Goal: Task Accomplishment & Management: Complete application form

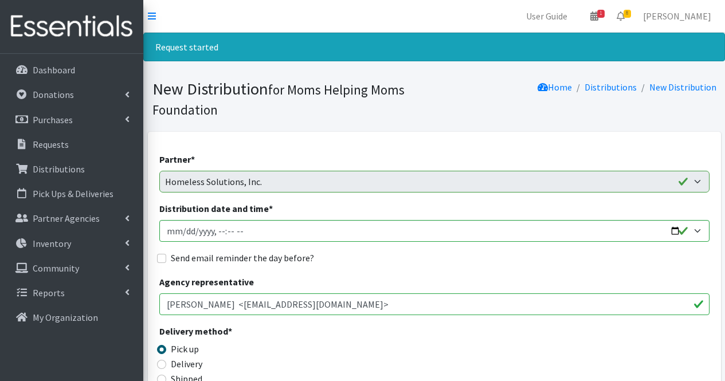
scroll to position [484, 0]
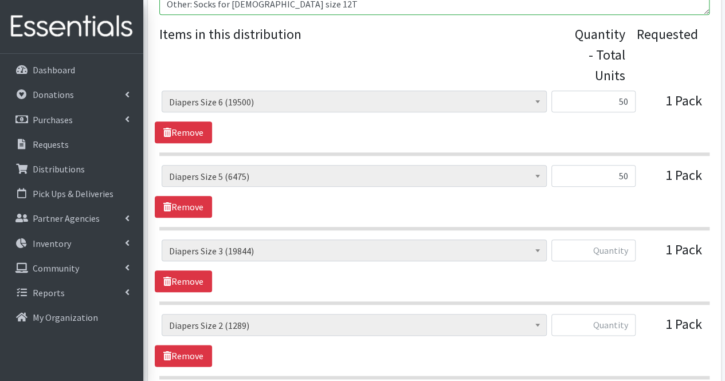
type input "50"
click at [624, 250] on input "text" at bounding box center [593, 251] width 84 height 22
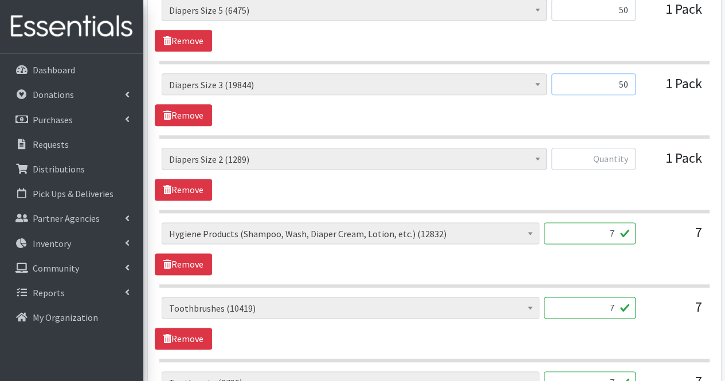
scroll to position [692, 0]
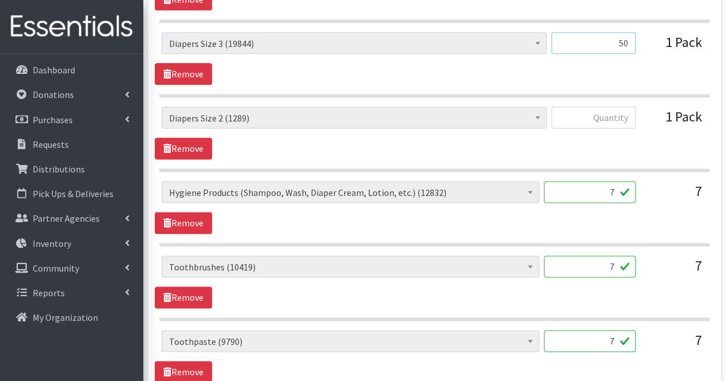
type input "50"
click at [621, 119] on input "text" at bounding box center [593, 118] width 84 height 22
type input "50"
click at [608, 195] on input "7" at bounding box center [590, 192] width 92 height 22
type input "0"
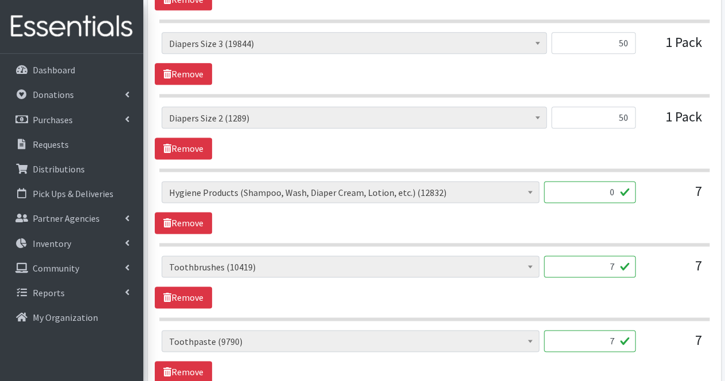
click at [598, 267] on input "7" at bounding box center [590, 267] width 92 height 22
click at [620, 340] on input "7" at bounding box center [590, 341] width 92 height 22
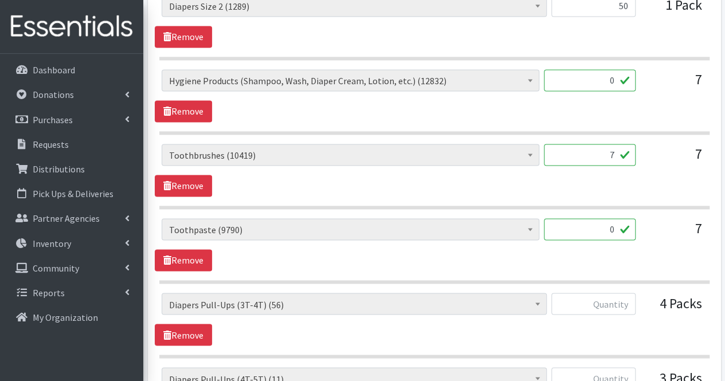
scroll to position [811, 0]
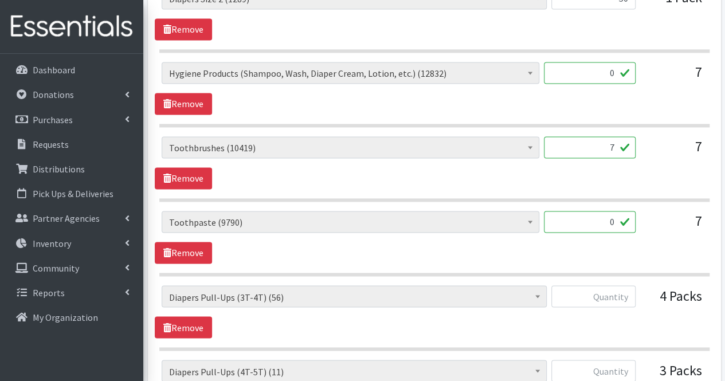
type input "0"
click at [598, 153] on input "7" at bounding box center [590, 147] width 92 height 22
type input "21"
click at [582, 294] on input "text" at bounding box center [593, 296] width 84 height 22
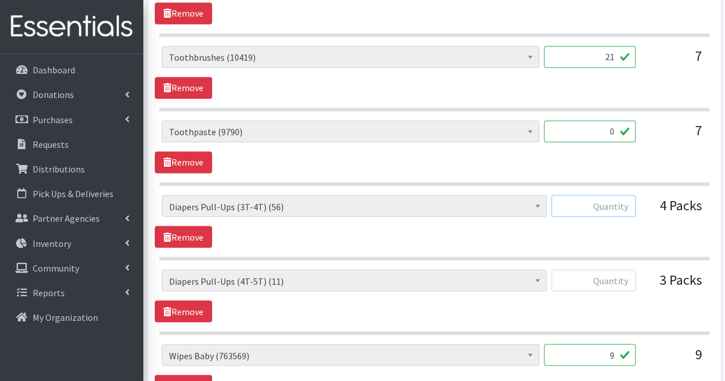
scroll to position [903, 0]
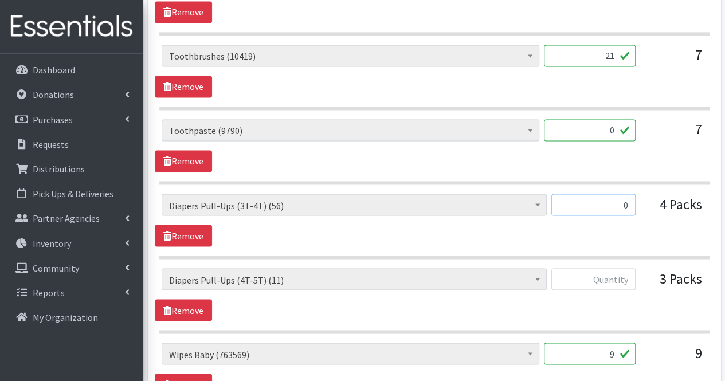
type input "0"
click at [618, 275] on input "text" at bounding box center [593, 279] width 84 height 22
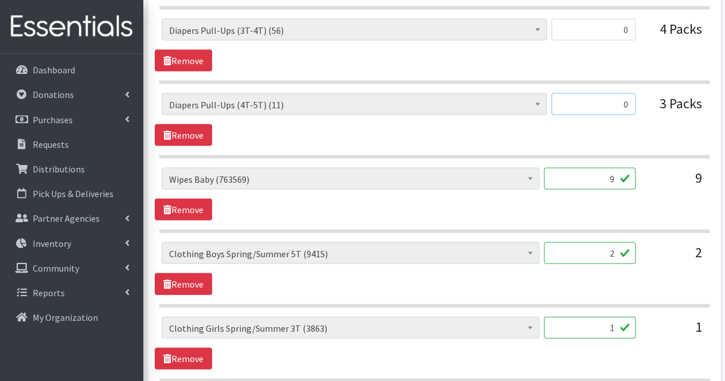
scroll to position [1079, 0]
type input "0"
click at [600, 173] on input "9" at bounding box center [590, 178] width 92 height 22
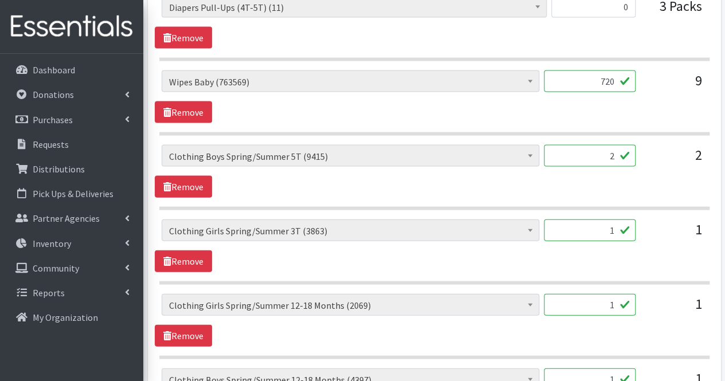
scroll to position [1176, 0]
type input "720"
click at [602, 148] on input "2" at bounding box center [590, 155] width 92 height 22
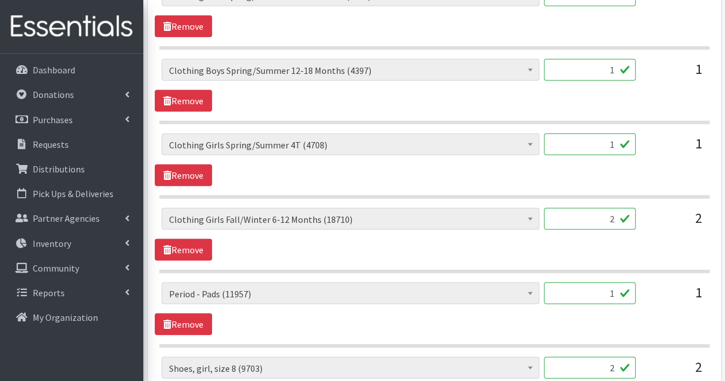
scroll to position [1482, 0]
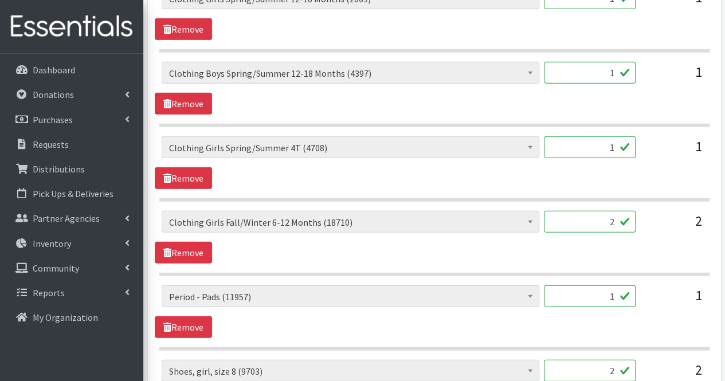
click at [612, 285] on input "1" at bounding box center [590, 296] width 92 height 22
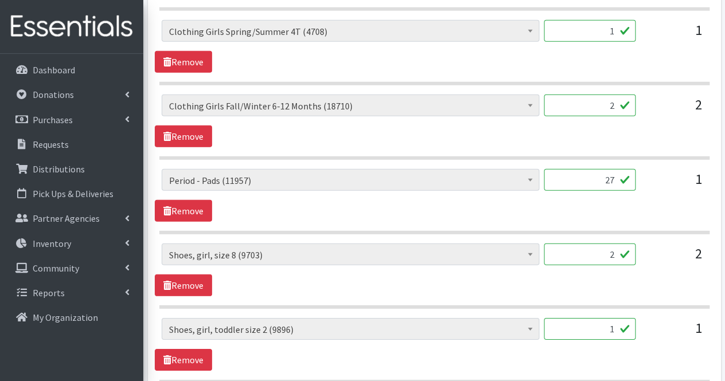
scroll to position [1599, 0]
type input "27"
click at [606, 247] on input "2" at bounding box center [590, 254] width 92 height 22
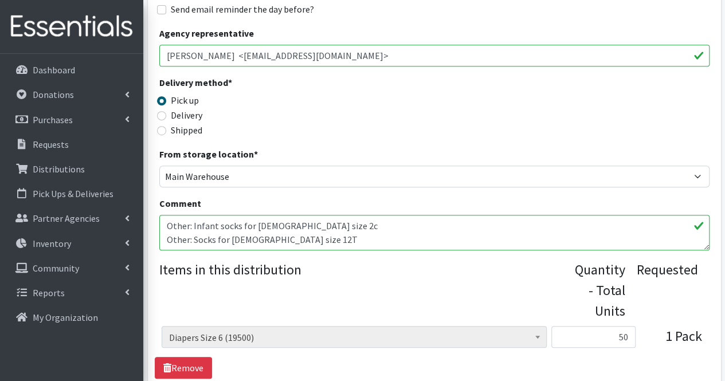
scroll to position [0, 0]
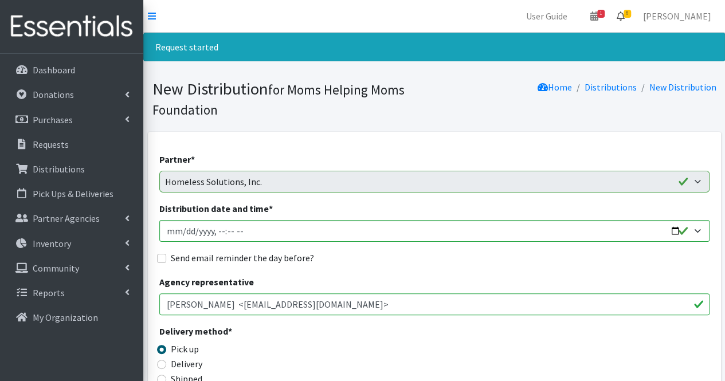
click at [625, 13] on icon at bounding box center [621, 15] width 8 height 9
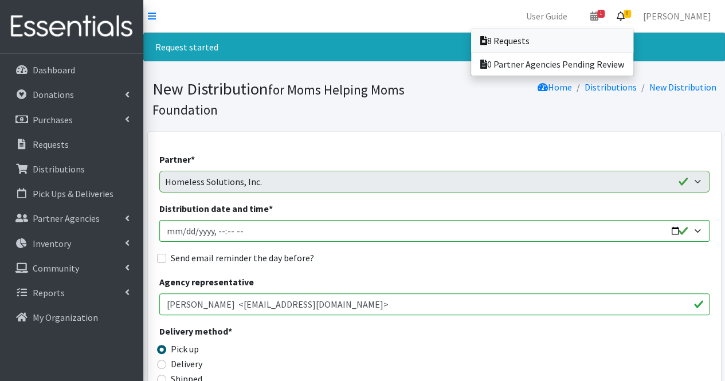
click at [611, 34] on link "8 Requests" at bounding box center [552, 40] width 162 height 23
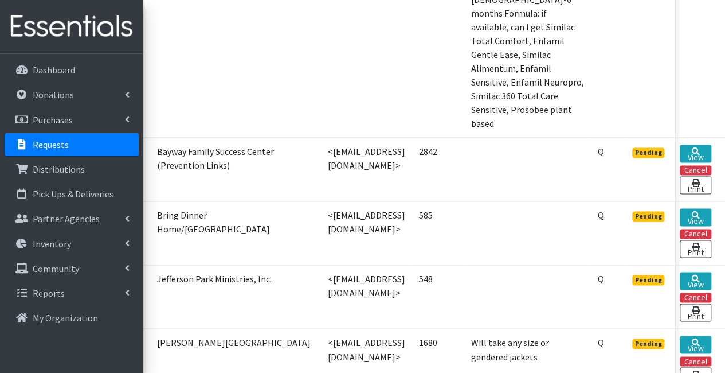
scroll to position [675, 69]
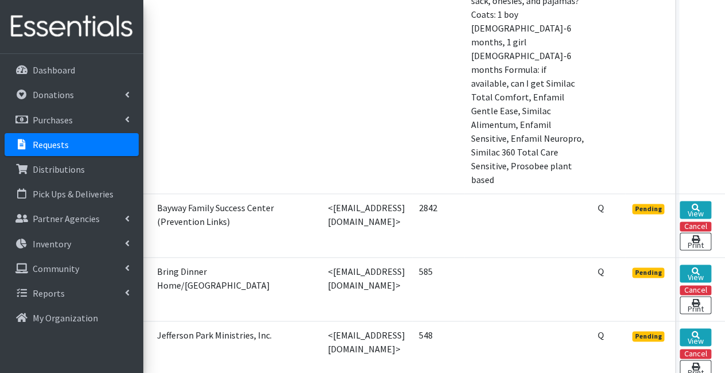
click at [711, 346] on form "Cancel" at bounding box center [696, 353] width 32 height 14
click at [711, 328] on link "View" at bounding box center [696, 337] width 32 height 18
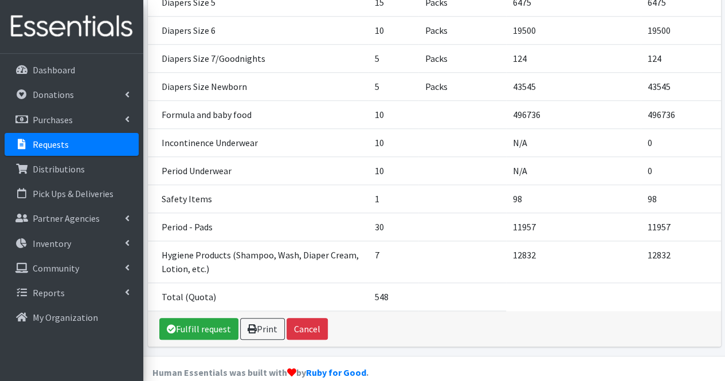
scroll to position [444, 0]
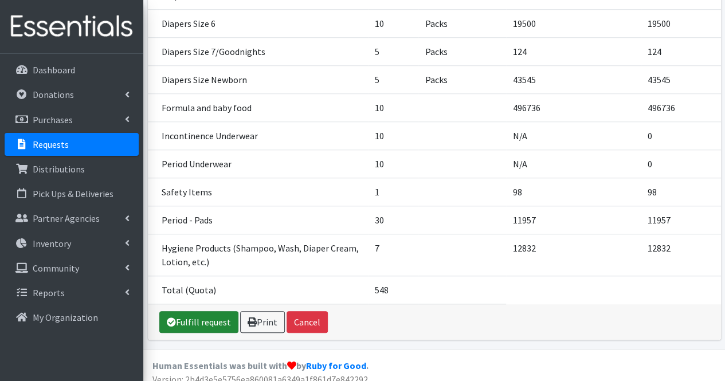
click at [208, 311] on link "Fulfill request" at bounding box center [198, 322] width 79 height 22
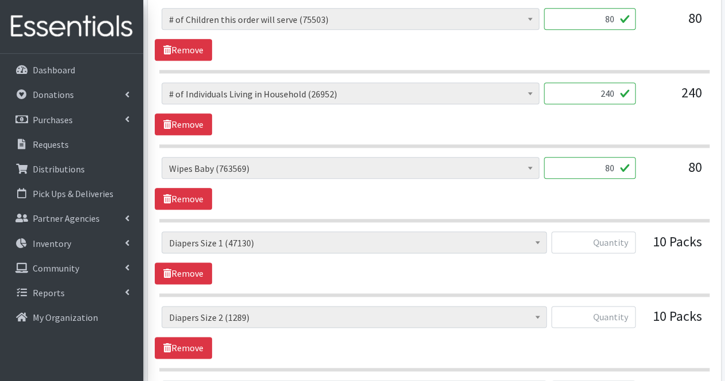
scroll to position [565, 0]
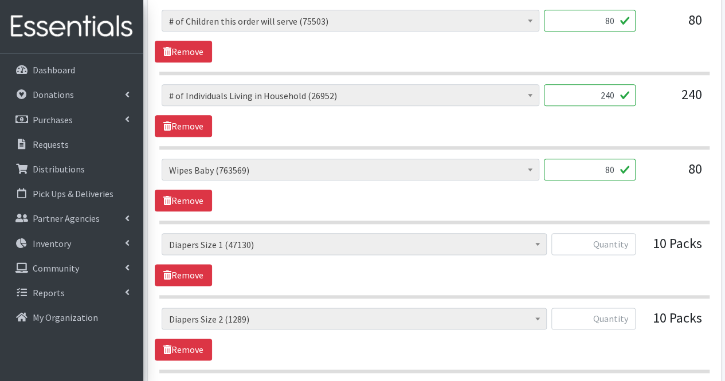
click at [613, 165] on input "80" at bounding box center [590, 170] width 92 height 22
type input "8"
type input "1440"
click at [616, 247] on input "text" at bounding box center [593, 244] width 84 height 22
type input "500"
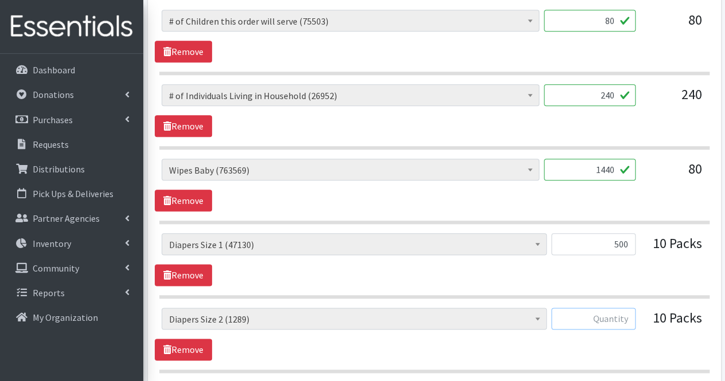
click at [589, 320] on input "text" at bounding box center [593, 319] width 84 height 22
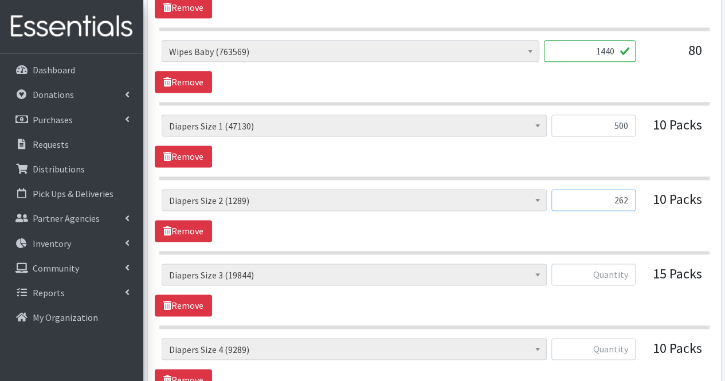
scroll to position [684, 0]
type input "262"
click at [616, 273] on input "text" at bounding box center [593, 274] width 84 height 22
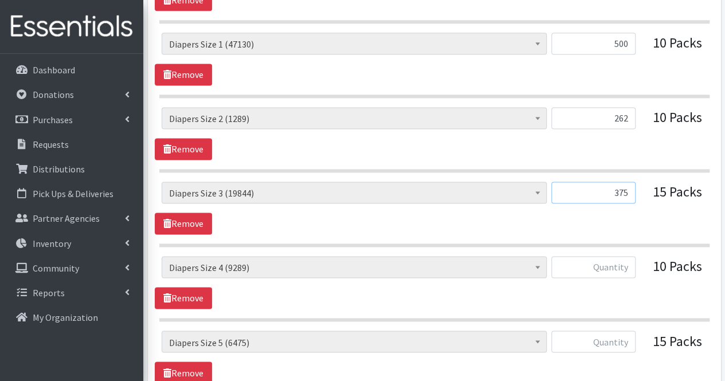
scroll to position [769, 0]
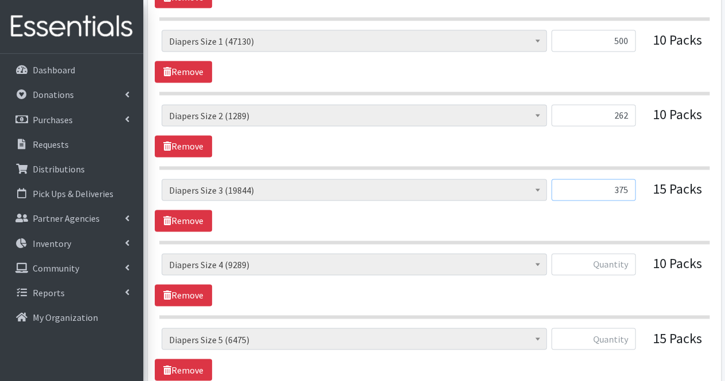
type input "375"
click at [616, 262] on input "text" at bounding box center [593, 264] width 84 height 22
type input "250"
click at [612, 339] on input "text" at bounding box center [593, 339] width 84 height 22
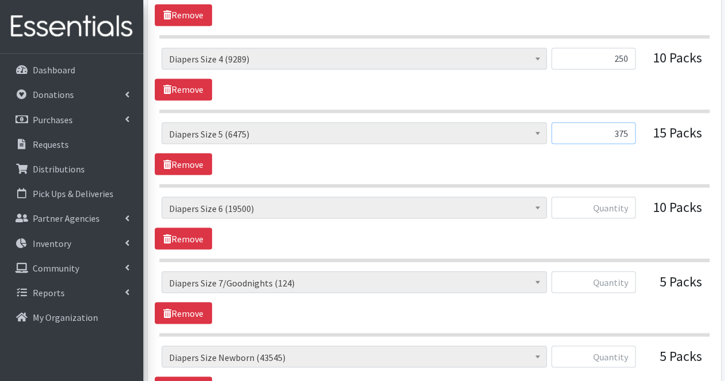
scroll to position [1025, 0]
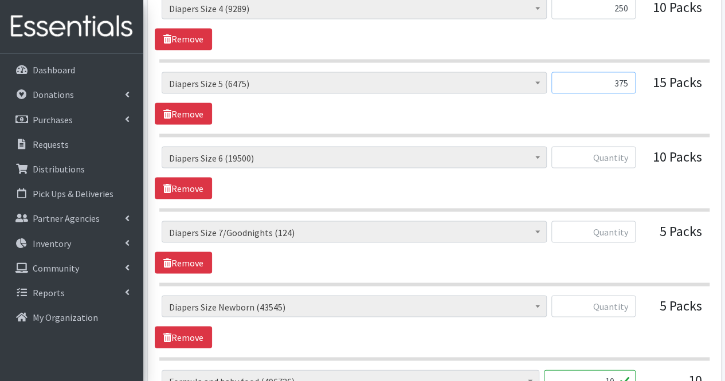
type input "375"
click at [614, 155] on input "text" at bounding box center [593, 157] width 84 height 22
type input "500"
click at [622, 223] on input "text" at bounding box center [593, 232] width 84 height 22
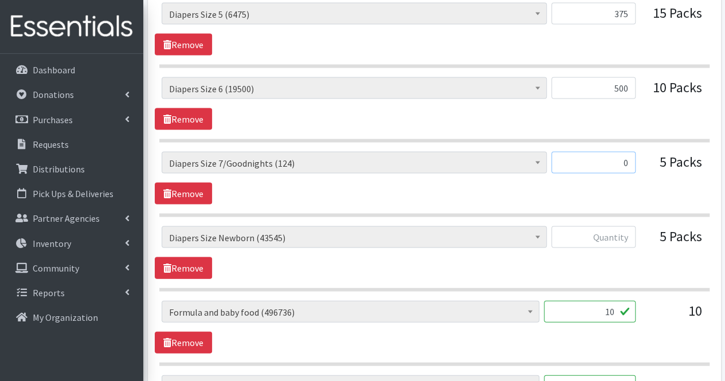
scroll to position [1107, 0]
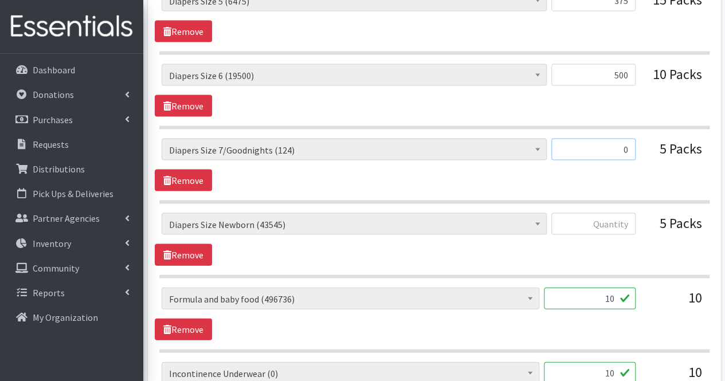
type input "0"
click at [622, 223] on input "text" at bounding box center [593, 224] width 84 height 22
type input "500"
click at [591, 288] on input "10" at bounding box center [590, 299] width 92 height 22
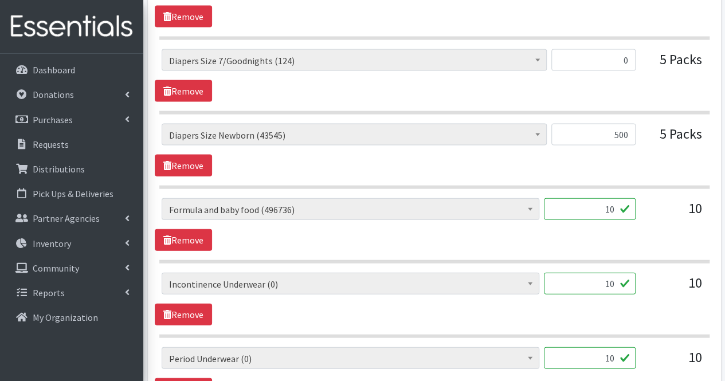
scroll to position [1214, 0]
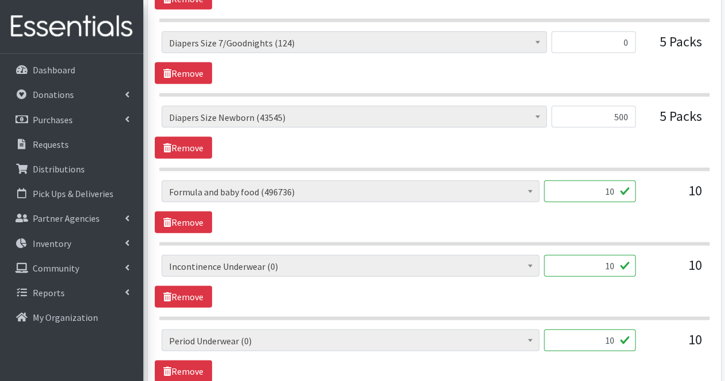
click at [611, 258] on input "10" at bounding box center [590, 266] width 92 height 22
type input "0"
click at [613, 332] on input "10" at bounding box center [590, 341] width 92 height 22
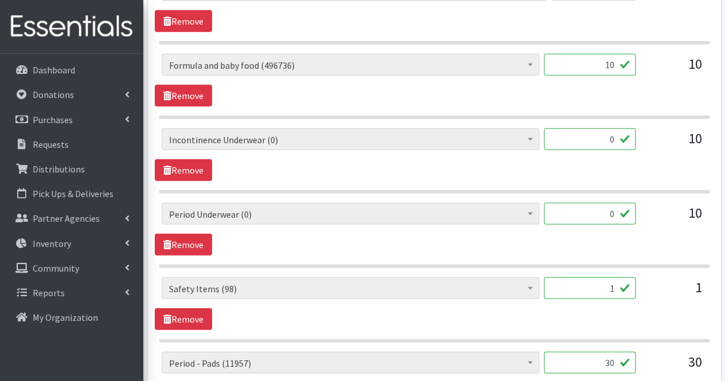
scroll to position [1342, 0]
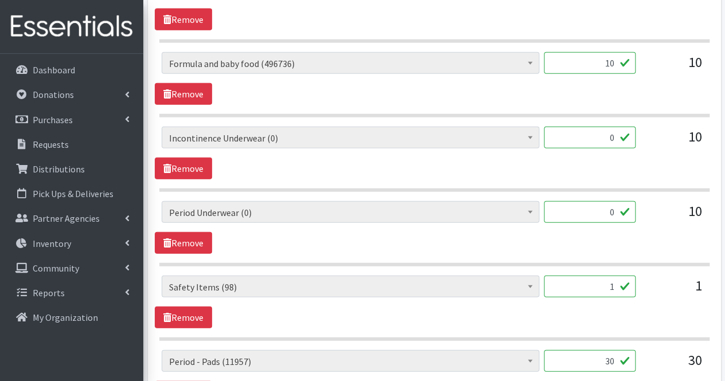
type input "0"
click at [611, 279] on input "1" at bounding box center [590, 287] width 92 height 22
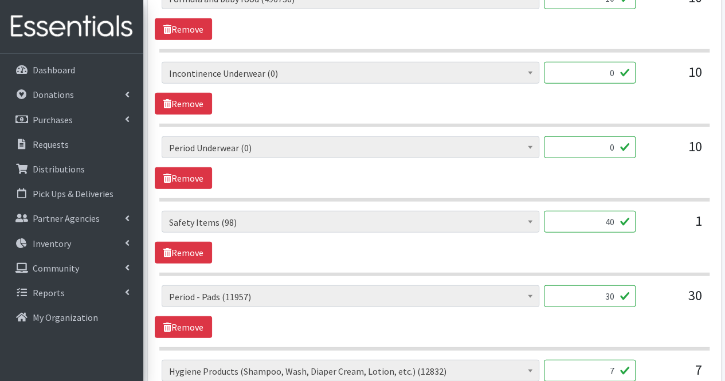
scroll to position [1408, 0]
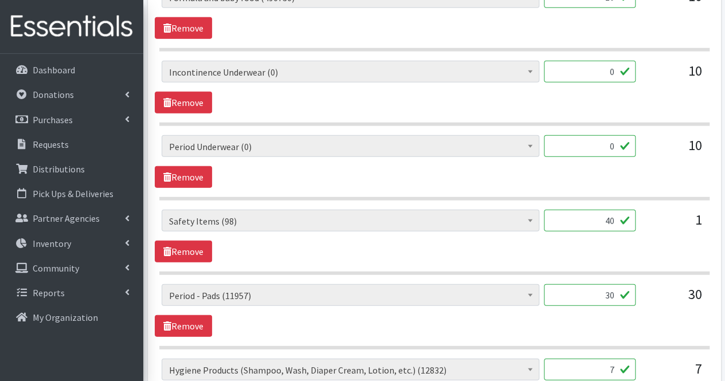
type input "40"
click at [605, 288] on input "30" at bounding box center [590, 295] width 92 height 22
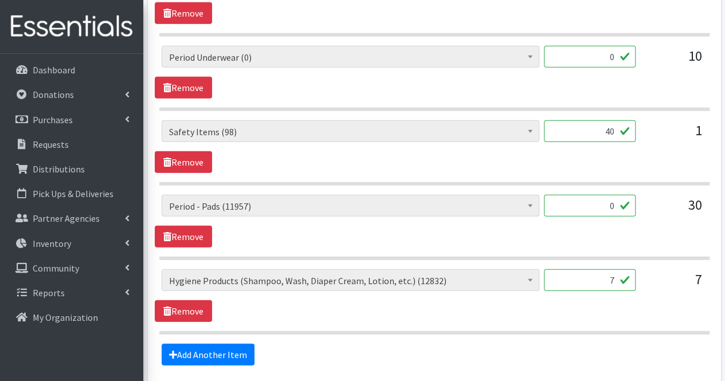
scroll to position [1504, 0]
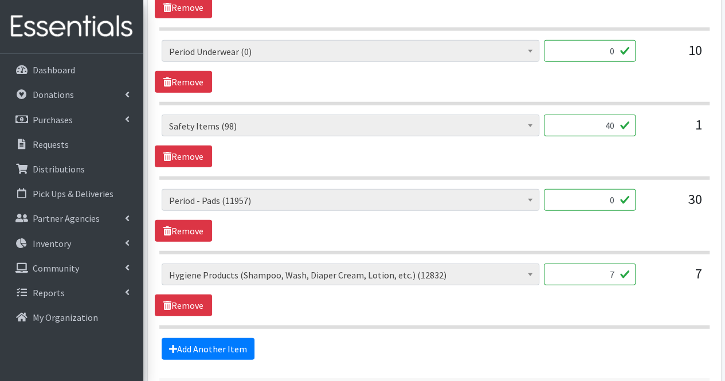
type input "0"
click at [604, 267] on input "7" at bounding box center [590, 275] width 92 height 22
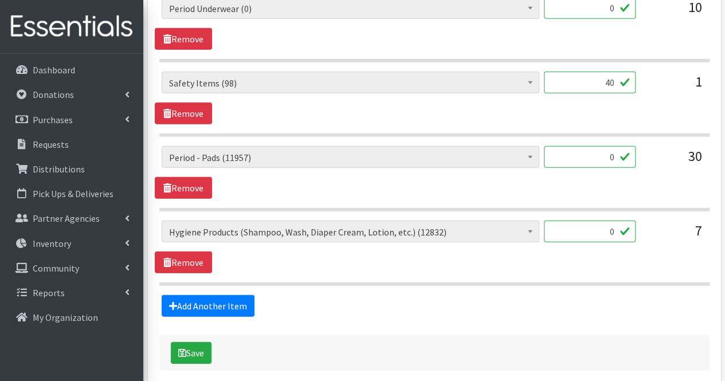
scroll to position [1548, 0]
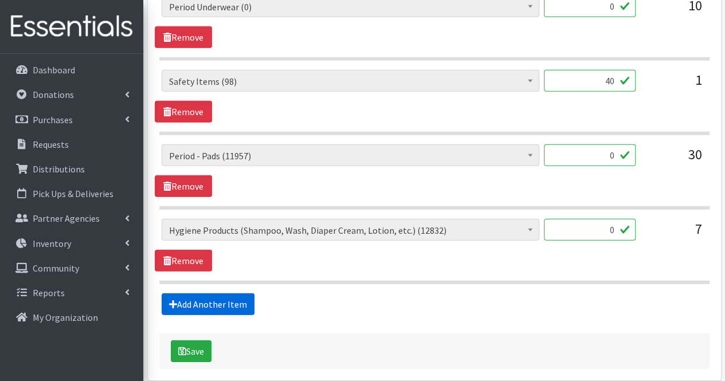
type input "0"
click at [229, 303] on link "Add Another Item" at bounding box center [208, 304] width 93 height 22
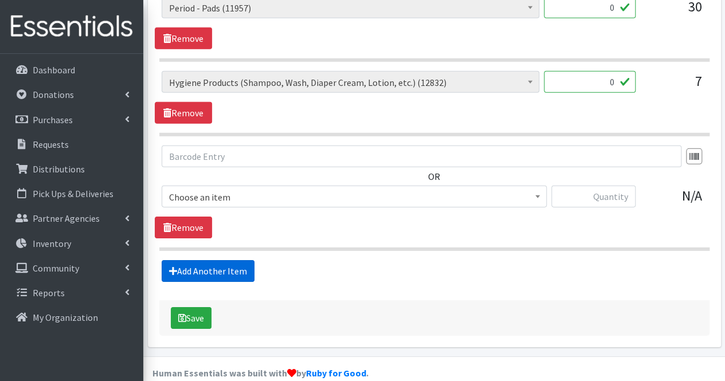
scroll to position [1702, 0]
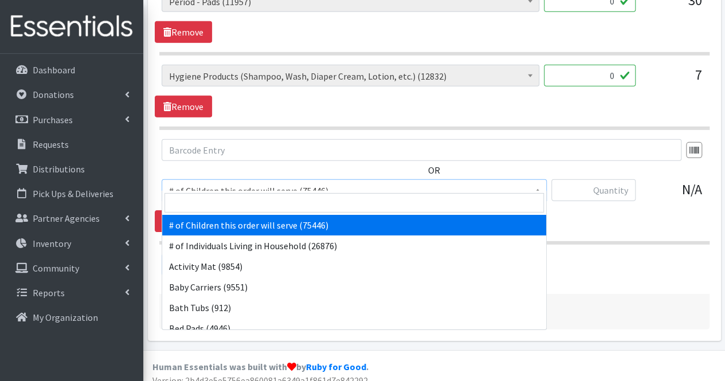
click at [212, 183] on span "# of Children this order will serve (75446)" at bounding box center [354, 191] width 370 height 16
click at [206, 208] on input "search" at bounding box center [354, 202] width 379 height 19
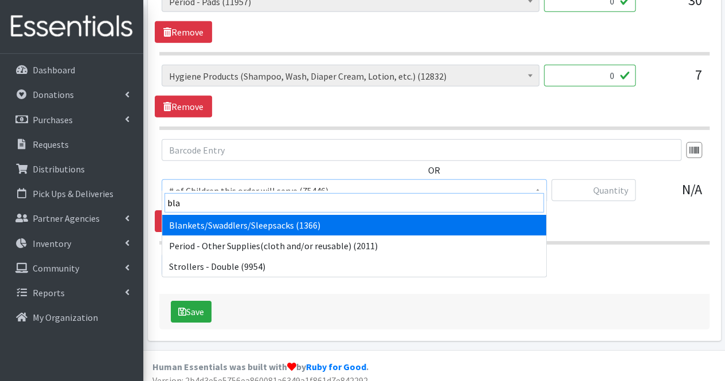
type input "blan"
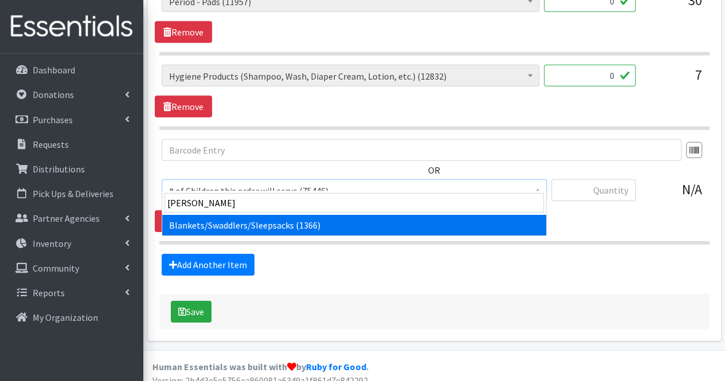
select select "1933"
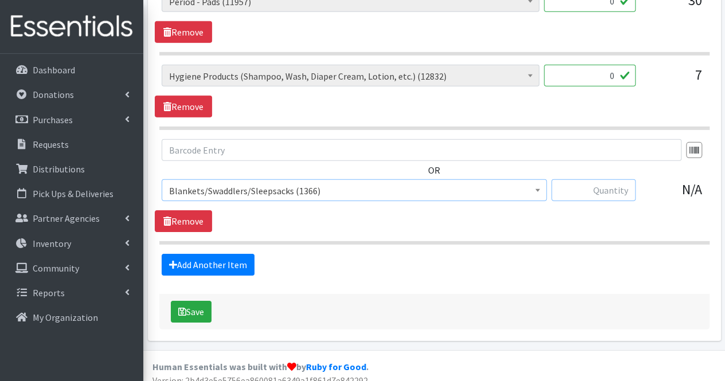
click at [614, 187] on input "text" at bounding box center [593, 190] width 84 height 22
type input "7"
click at [210, 256] on link "Add Another Item" at bounding box center [208, 265] width 93 height 22
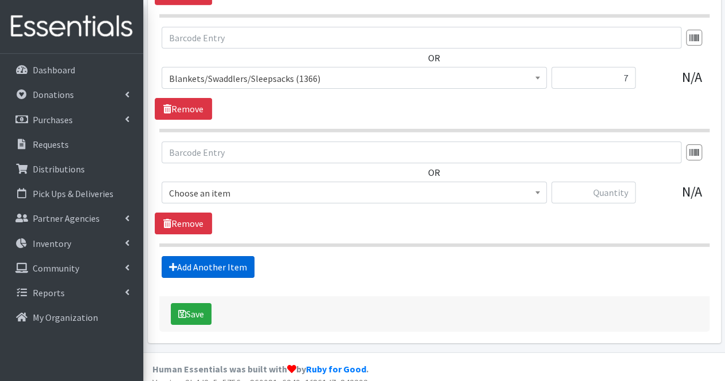
scroll to position [1816, 0]
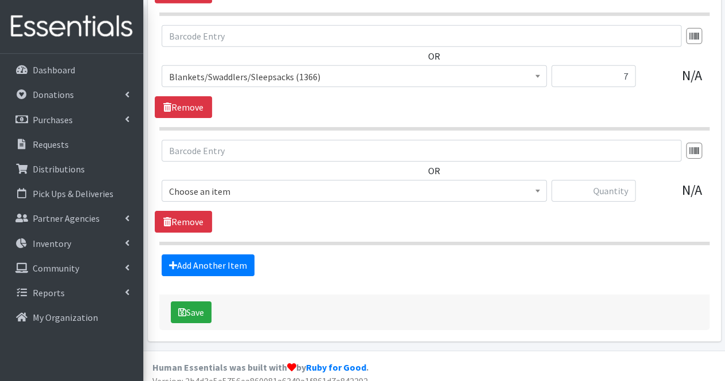
click at [232, 184] on span "Choose an item" at bounding box center [354, 191] width 370 height 16
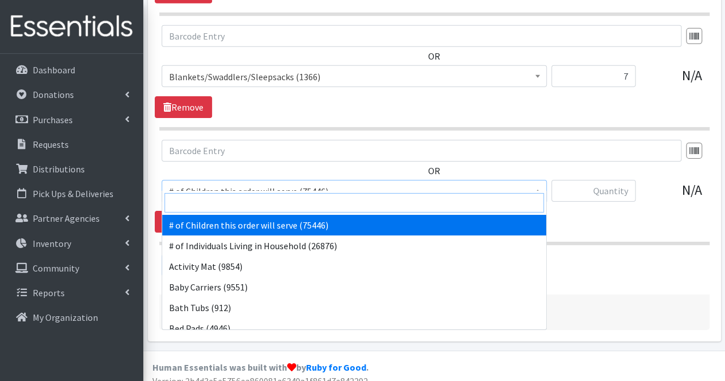
drag, startPoint x: 229, startPoint y: 197, endPoint x: 230, endPoint y: 203, distance: 6.4
click at [230, 203] on input "search" at bounding box center [354, 202] width 379 height 19
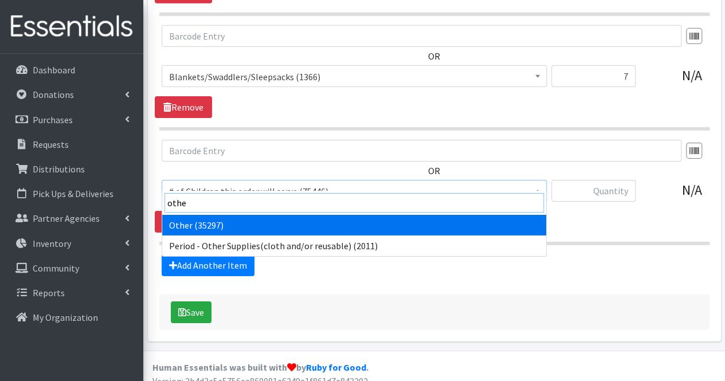
type input "other"
select select "316"
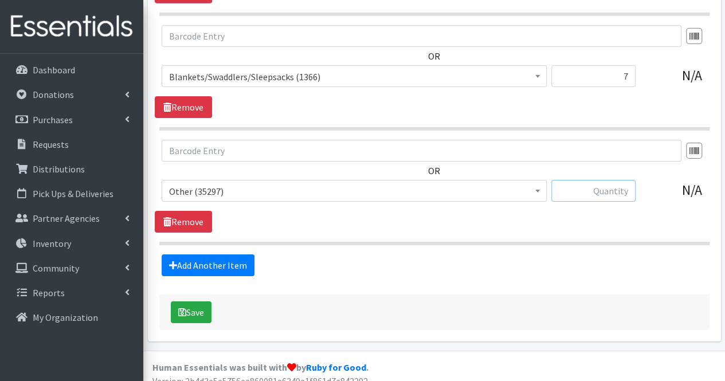
click at [598, 184] on input "text" at bounding box center [593, 191] width 84 height 22
type input "12"
click at [234, 255] on link "Add Another Item" at bounding box center [208, 266] width 93 height 22
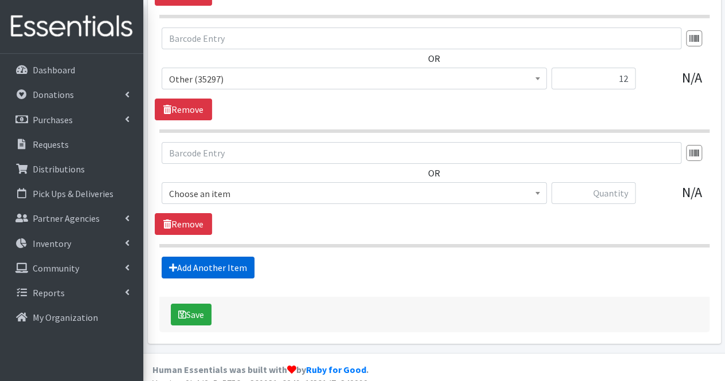
scroll to position [1931, 0]
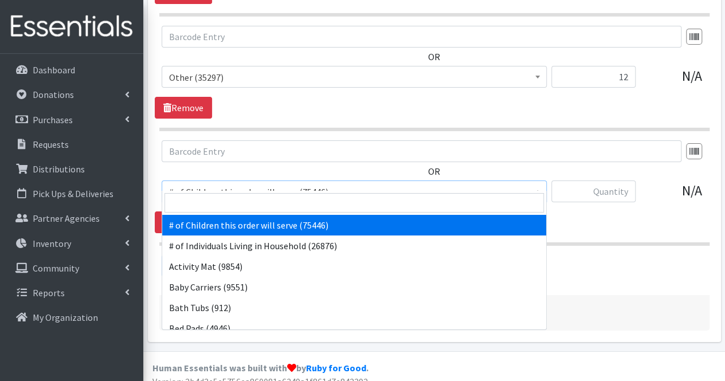
click at [217, 185] on span "# of Children this order will serve (75446)" at bounding box center [354, 192] width 370 height 16
click at [217, 199] on input "search" at bounding box center [354, 202] width 379 height 19
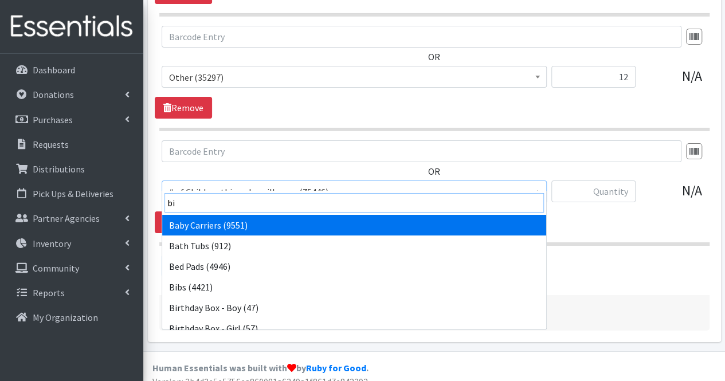
type input "bib"
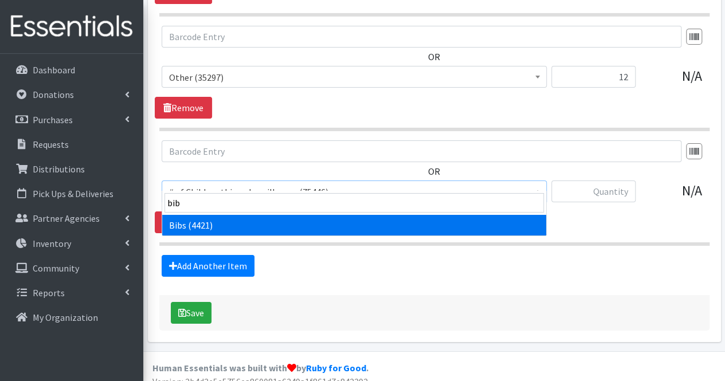
select select "293"
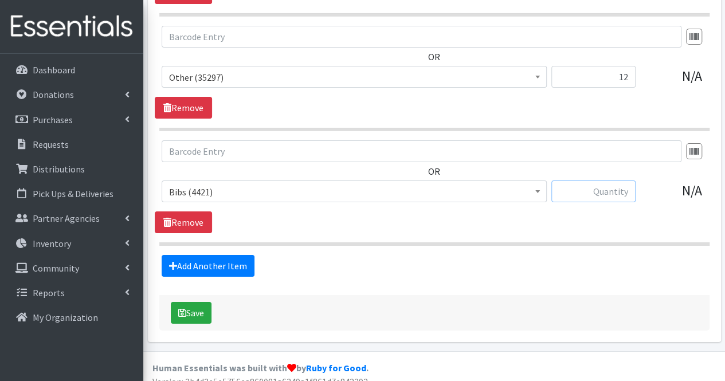
click at [593, 181] on input "text" at bounding box center [593, 192] width 84 height 22
type input "7"
click at [219, 255] on link "Add Another Item" at bounding box center [208, 266] width 93 height 22
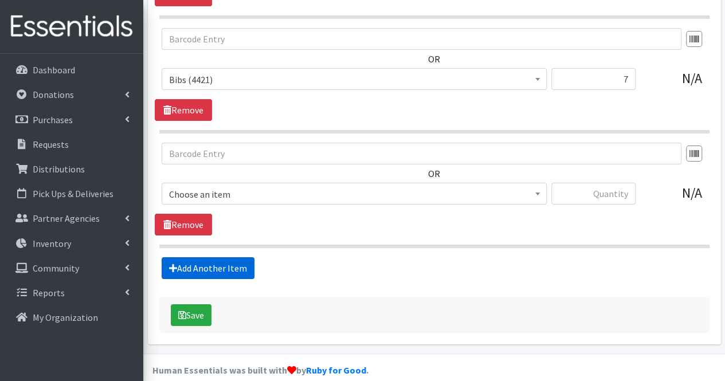
scroll to position [2045, 0]
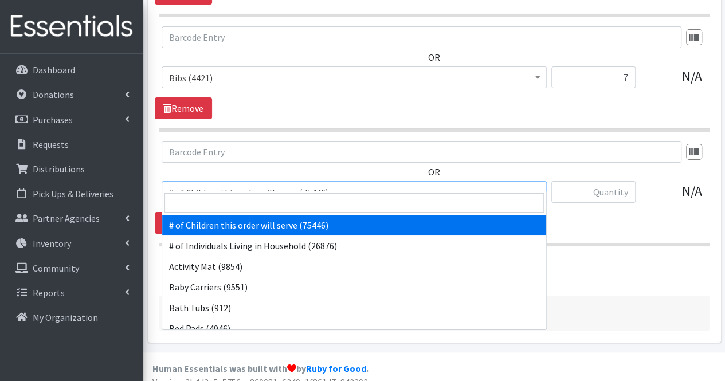
click at [217, 185] on span "# of Children this order will serve (75446)" at bounding box center [354, 193] width 370 height 16
click at [213, 201] on input "search" at bounding box center [354, 202] width 379 height 19
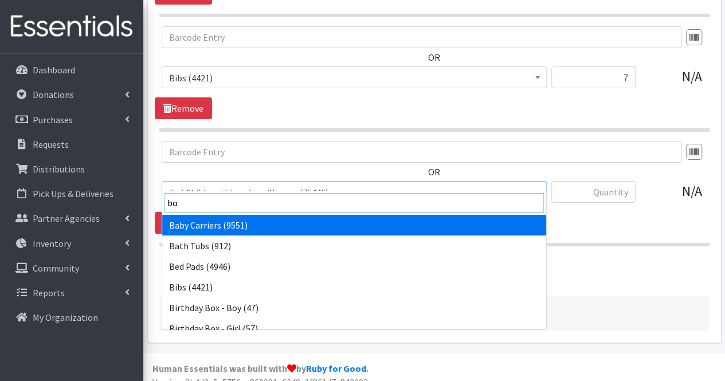
type input "boo"
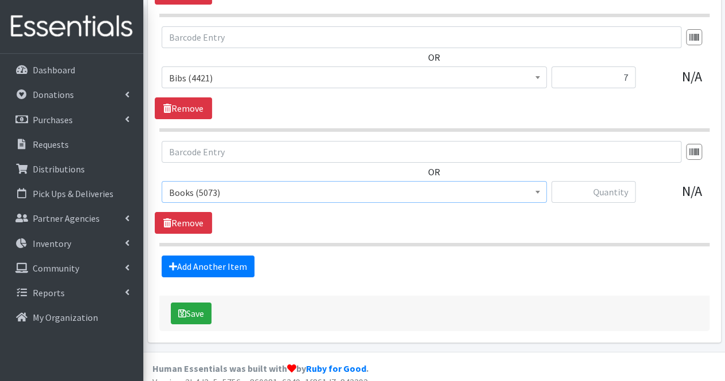
select select "1947"
click at [573, 181] on input "text" at bounding box center [593, 192] width 84 height 22
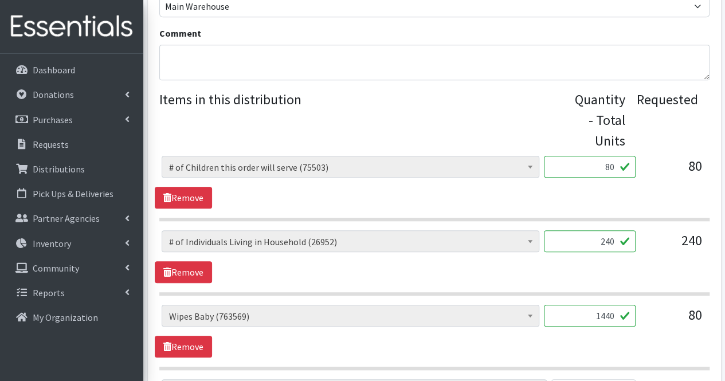
scroll to position [410, 0]
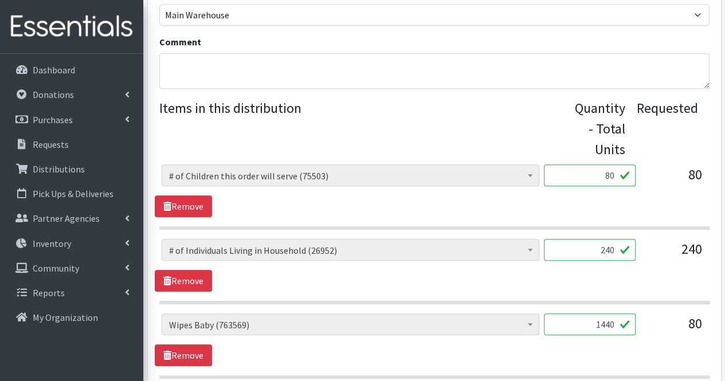
type input "35"
click at [258, 68] on textarea "Comment" at bounding box center [434, 71] width 550 height 36
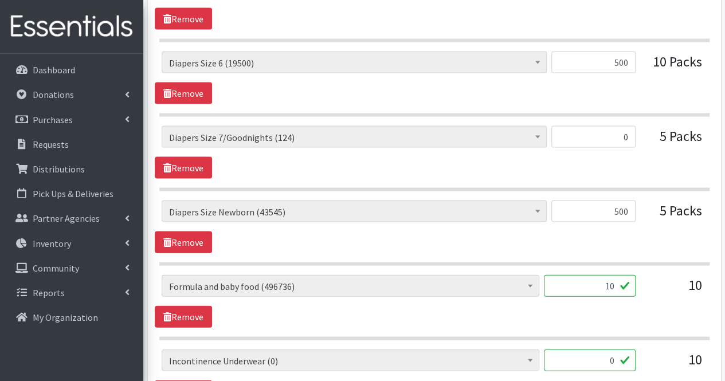
scroll to position [1120, 0]
type textarea "Moms, Thank you for your partnership. Due to quantities available, your order c…"
click at [195, 162] on link "Remove" at bounding box center [183, 167] width 57 height 22
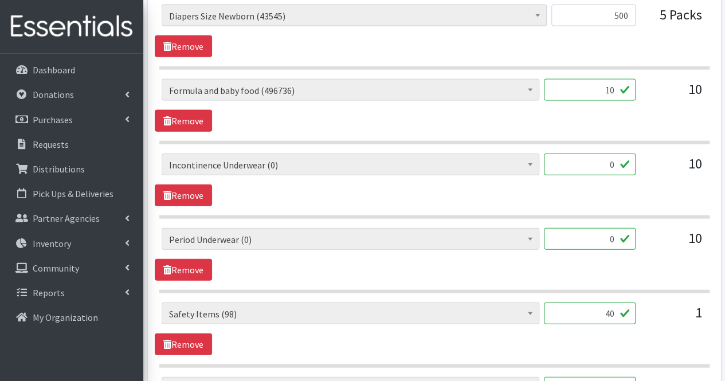
scroll to position [1242, 0]
click at [195, 187] on link "Remove" at bounding box center [183, 195] width 57 height 22
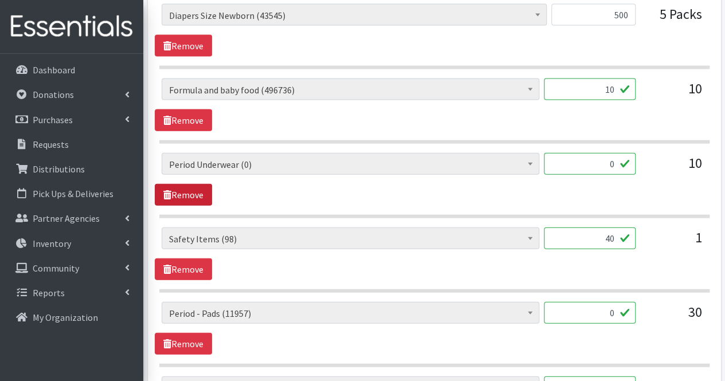
click at [195, 187] on link "Remove" at bounding box center [183, 195] width 57 height 22
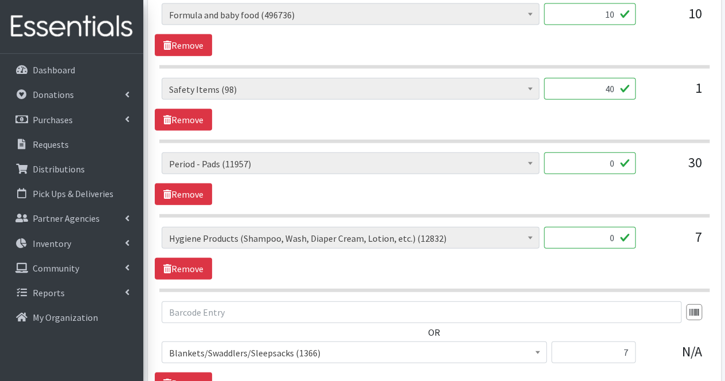
scroll to position [1317, 0]
click at [195, 187] on link "Remove" at bounding box center [183, 194] width 57 height 22
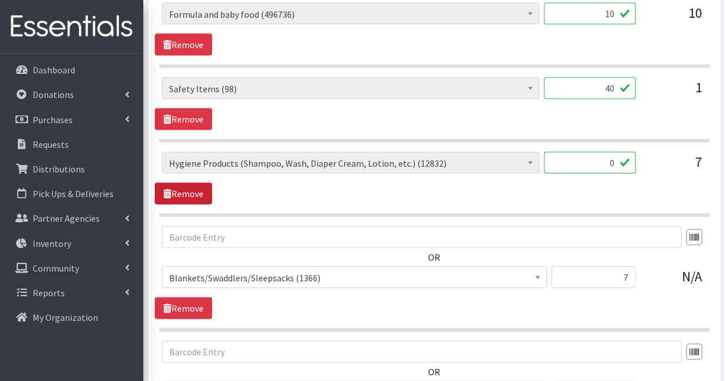
click at [195, 187] on link "Remove" at bounding box center [183, 194] width 57 height 22
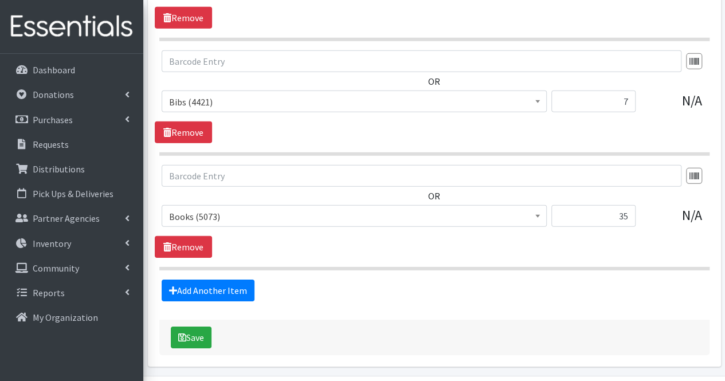
scroll to position [1675, 0]
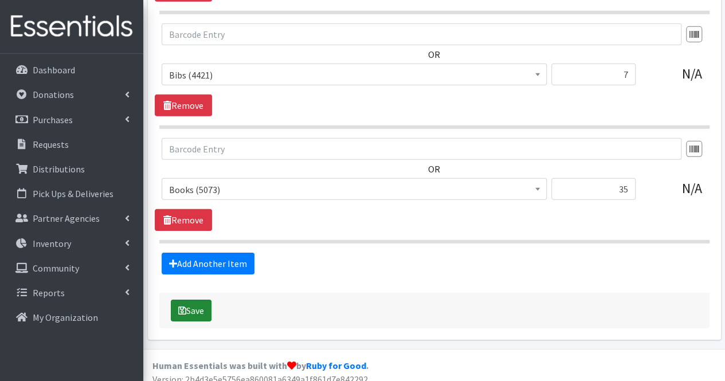
click at [198, 300] on button "Save" at bounding box center [191, 311] width 41 height 22
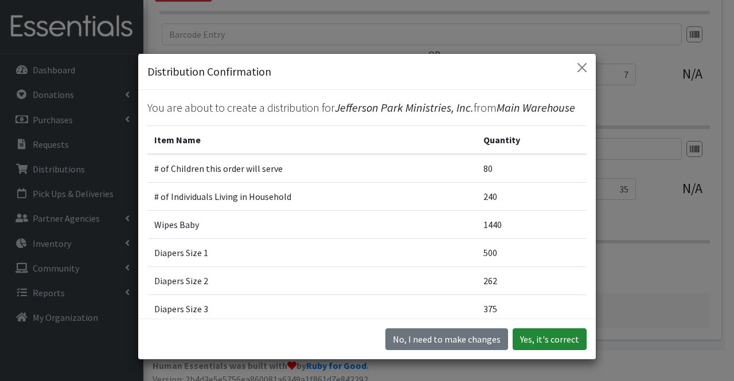
click at [545, 338] on button "Yes, it's correct" at bounding box center [549, 339] width 74 height 22
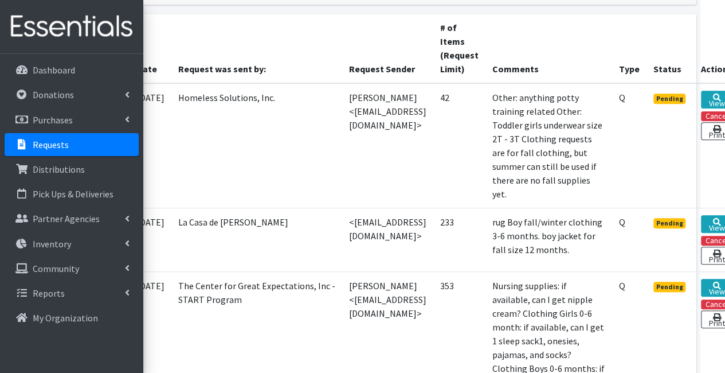
scroll to position [280, 97]
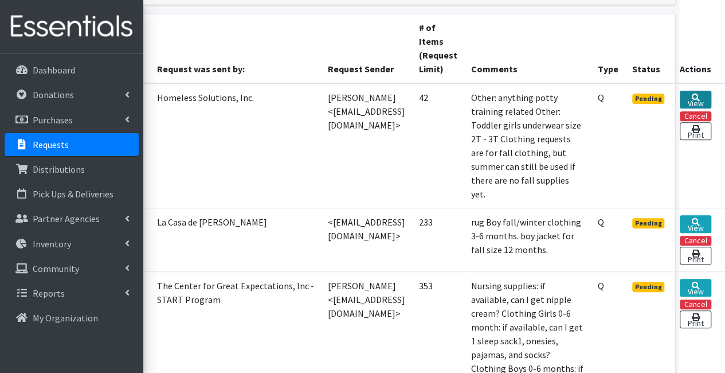
click at [692, 103] on link "View" at bounding box center [696, 100] width 32 height 18
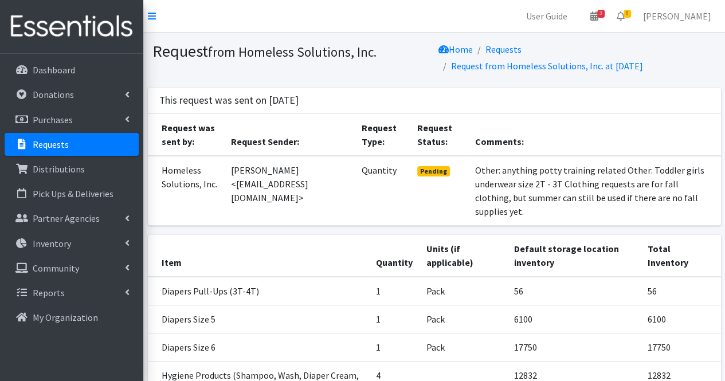
click at [53, 145] on p "Requests" at bounding box center [51, 144] width 36 height 11
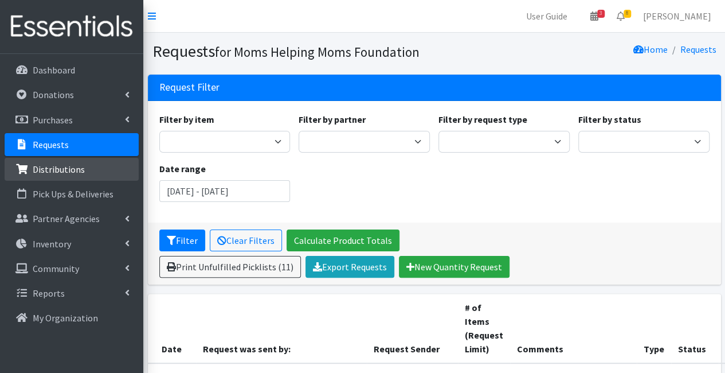
click at [49, 179] on link "Distributions" at bounding box center [72, 169] width 134 height 23
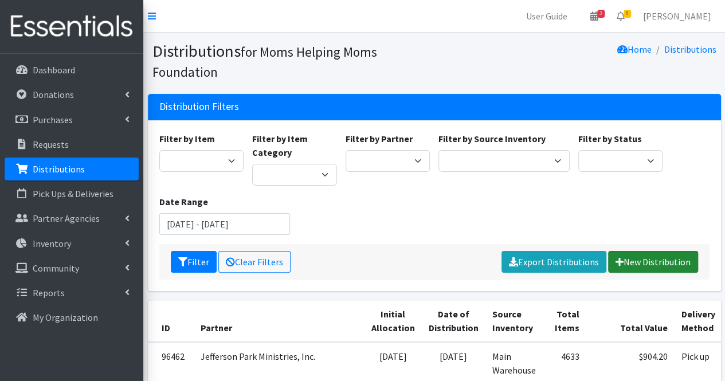
click at [660, 263] on link "New Distribution" at bounding box center [653, 262] width 90 height 22
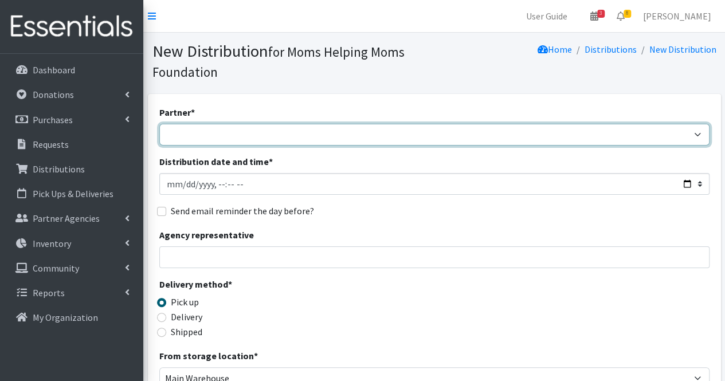
click at [402, 140] on select "Acenda Integrated Health - FSC Acenda Integrated Health - Maternal Health Alter…" at bounding box center [434, 135] width 550 height 22
select select "1986"
click at [159, 124] on select "Acenda Integrated Health - FSC Acenda Integrated Health - Maternal Health Alter…" at bounding box center [434, 135] width 550 height 22
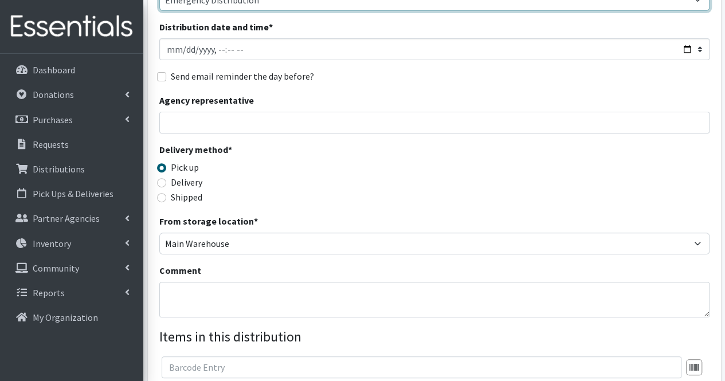
scroll to position [135, 0]
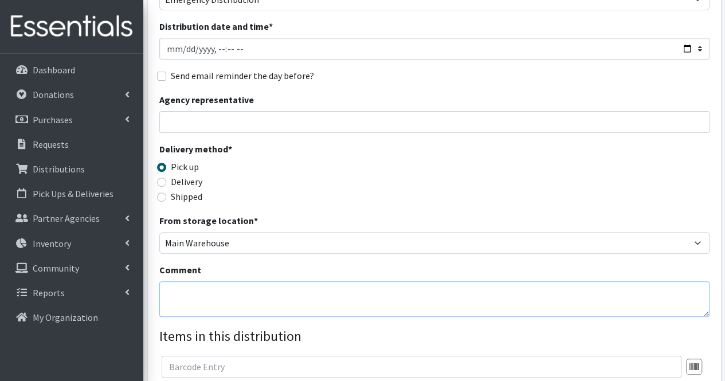
click at [197, 291] on textarea "Comment" at bounding box center [434, 299] width 550 height 36
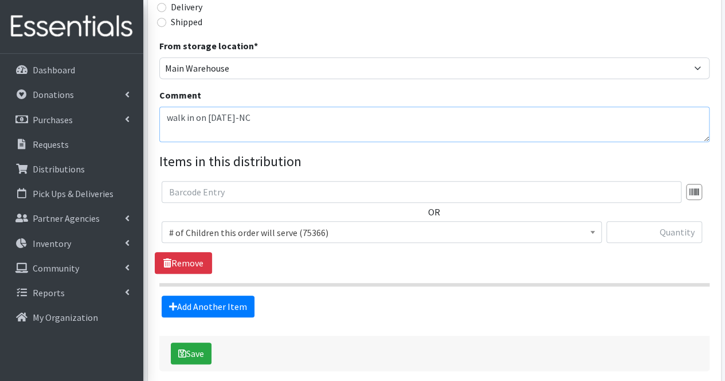
scroll to position [312, 0]
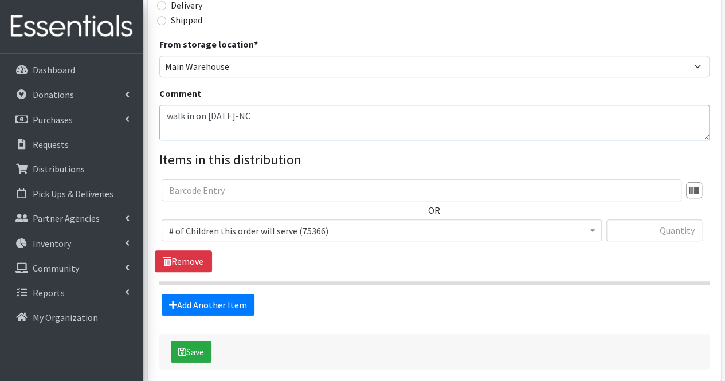
type textarea "walk in on 9/11/25-NC"
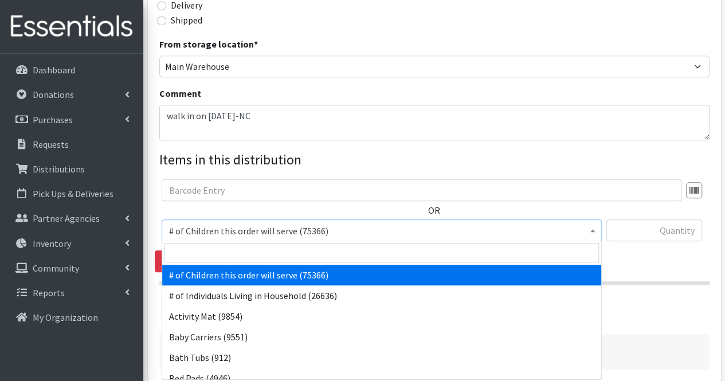
click at [202, 237] on span "# of Children this order will serve (75366)" at bounding box center [381, 231] width 425 height 16
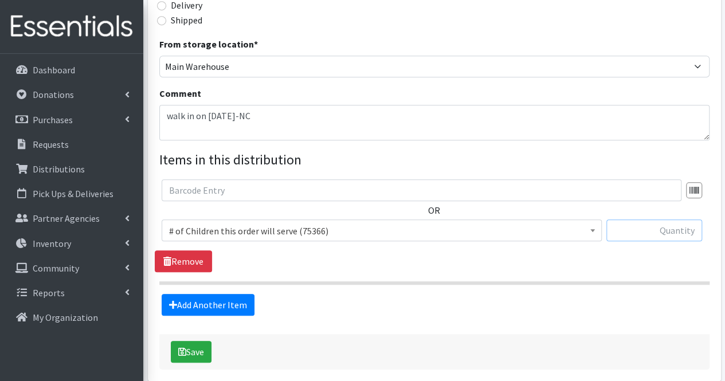
click at [670, 235] on input "text" at bounding box center [654, 231] width 96 height 22
type input "3"
click at [198, 259] on link "Remove" at bounding box center [183, 261] width 57 height 22
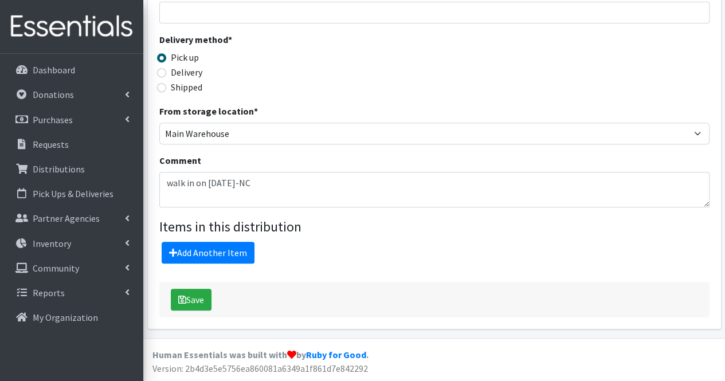
scroll to position [243, 0]
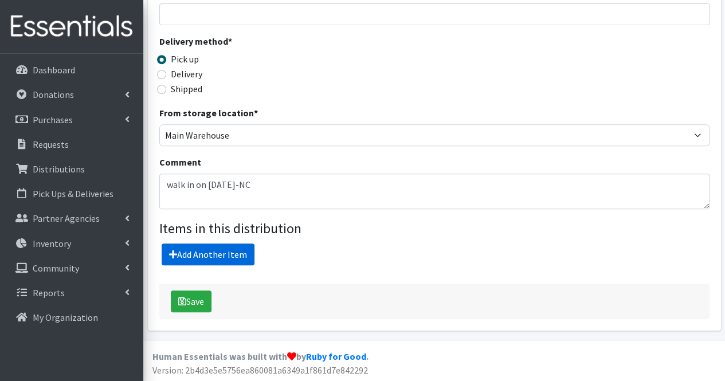
click at [197, 255] on link "Add Another Item" at bounding box center [208, 255] width 93 height 22
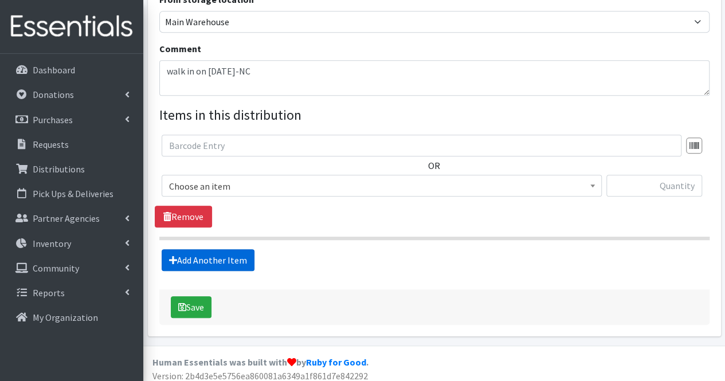
scroll to position [362, 0]
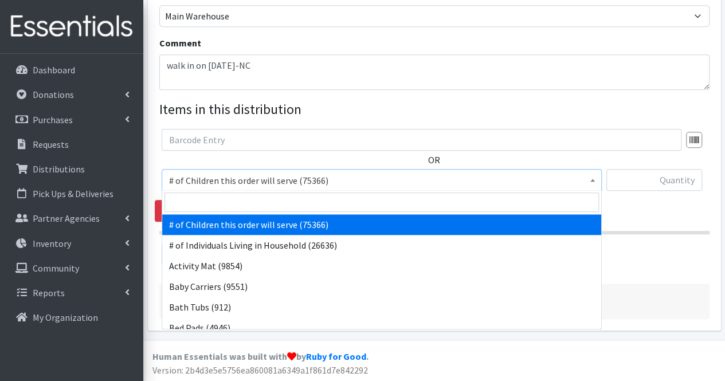
click at [244, 185] on span "# of Children this order will serve (75366)" at bounding box center [381, 181] width 425 height 16
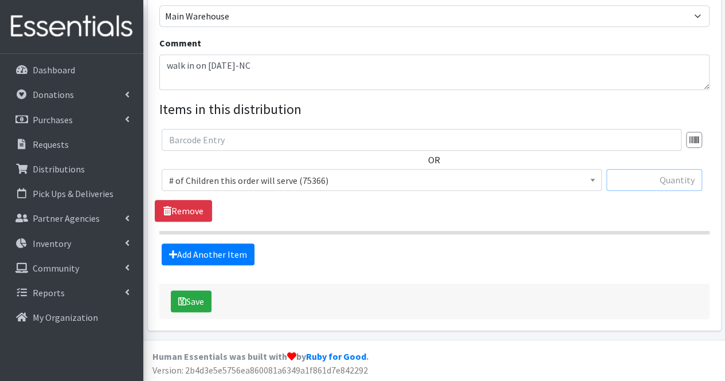
click at [659, 181] on input "text" at bounding box center [654, 180] width 96 height 22
type input "3"
click at [194, 249] on link "Add Another Item" at bounding box center [208, 255] width 93 height 22
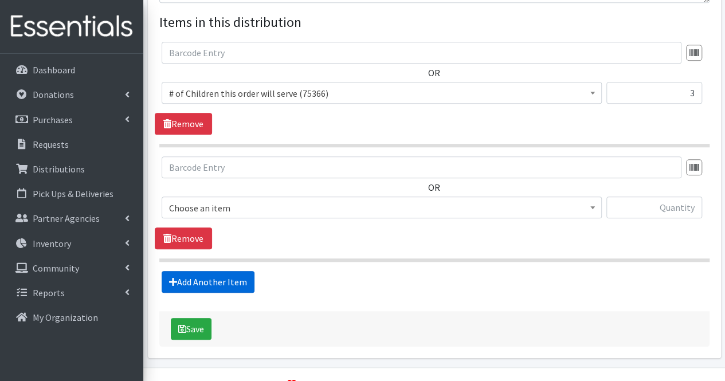
scroll to position [476, 0]
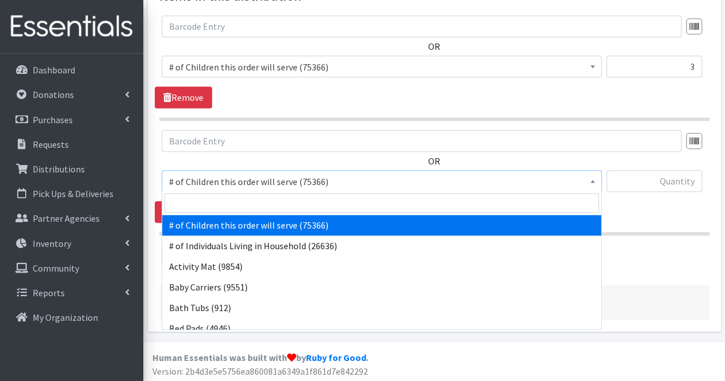
click at [216, 179] on span "# of Children this order will serve (75366)" at bounding box center [381, 182] width 425 height 16
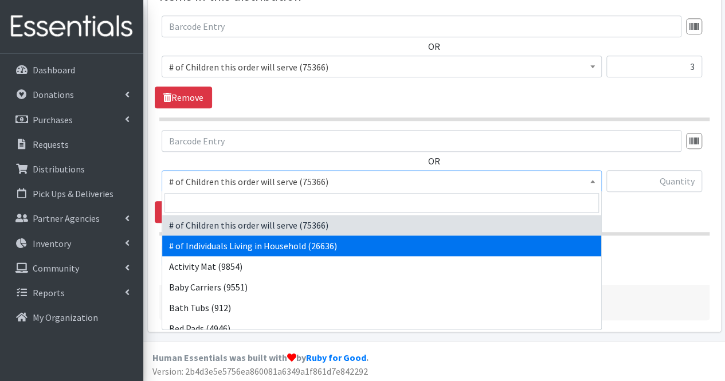
select select "6076"
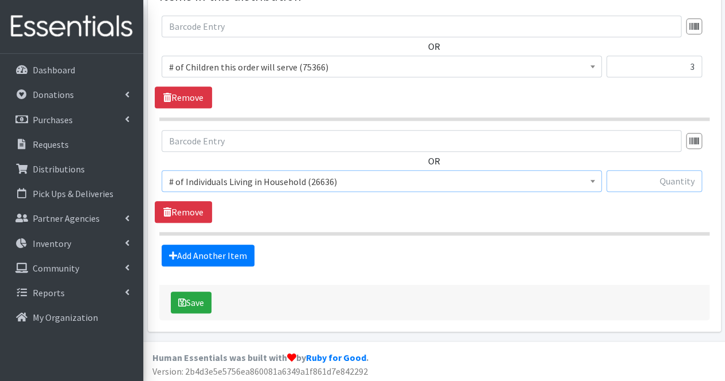
click at [674, 177] on input "text" at bounding box center [654, 181] width 96 height 22
type input "5"
click at [207, 248] on link "Add Another Item" at bounding box center [208, 256] width 93 height 22
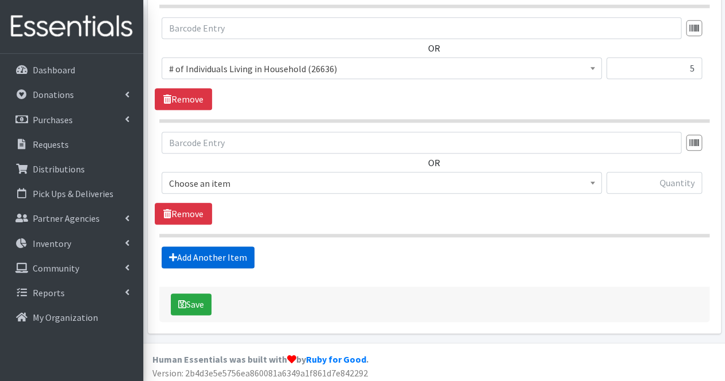
scroll to position [590, 0]
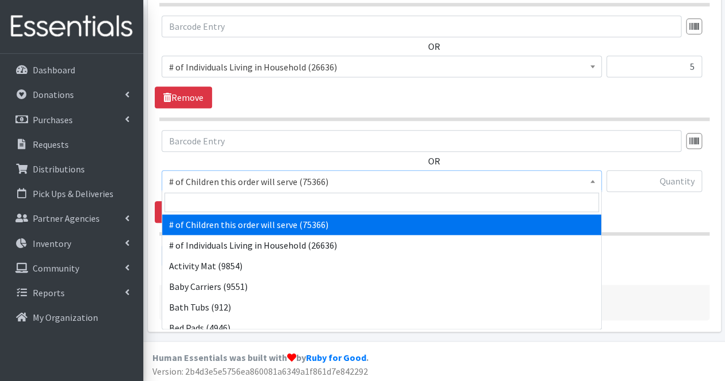
click at [226, 182] on span "# of Children this order will serve (75366)" at bounding box center [381, 182] width 425 height 16
click at [221, 200] on input "search" at bounding box center [382, 202] width 434 height 19
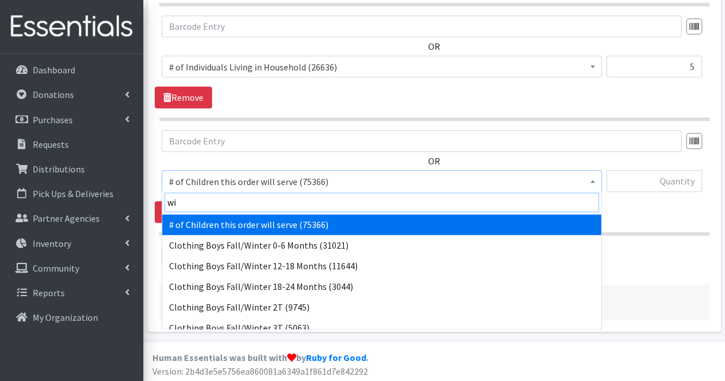
type input "wip"
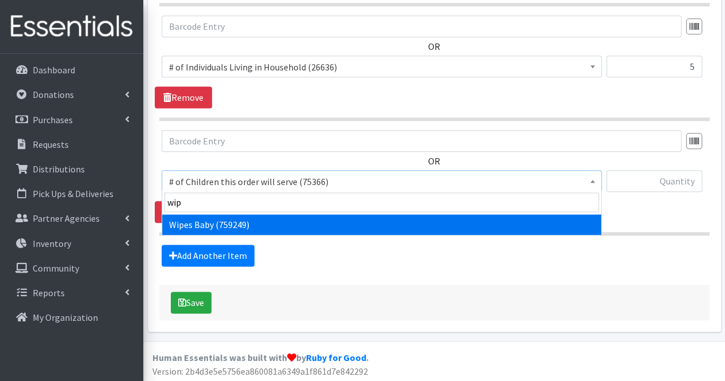
select select "1929"
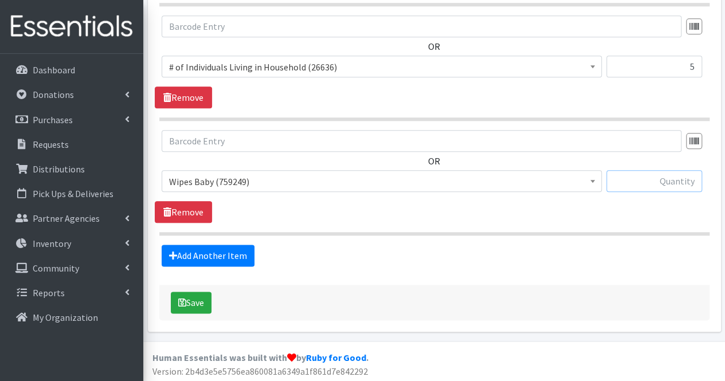
click at [636, 185] on input "text" at bounding box center [654, 181] width 96 height 22
type input "248"
click at [206, 241] on fieldset "Items in this distribution OR # of Children this order will serve (75366) # of …" at bounding box center [434, 69] width 550 height 396
click at [207, 254] on link "Add Another Item" at bounding box center [208, 256] width 93 height 22
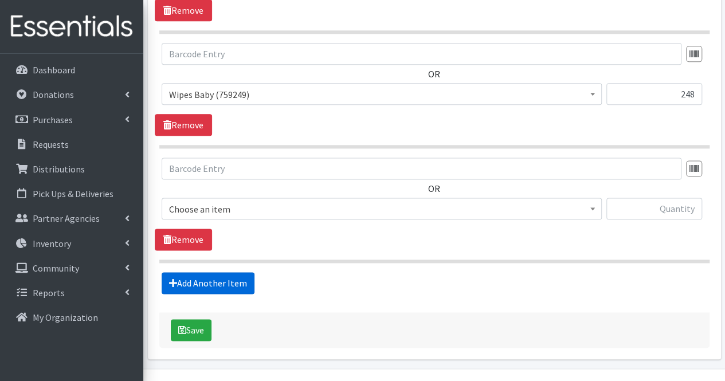
scroll to position [704, 0]
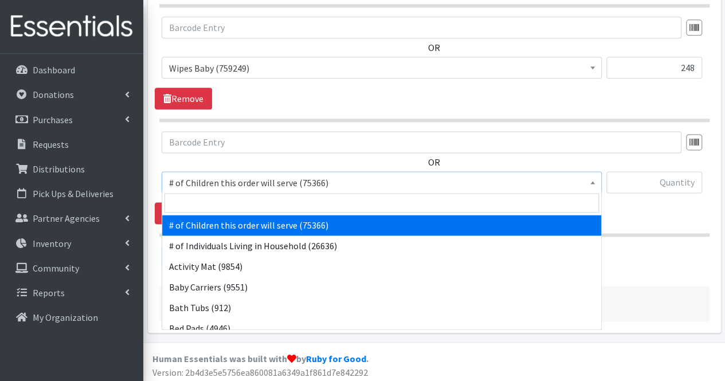
click at [220, 186] on span "# of Children this order will serve (75366)" at bounding box center [381, 183] width 425 height 16
click at [219, 194] on input "search" at bounding box center [382, 202] width 434 height 19
click at [214, 202] on input "search" at bounding box center [382, 202] width 434 height 19
type input "size"
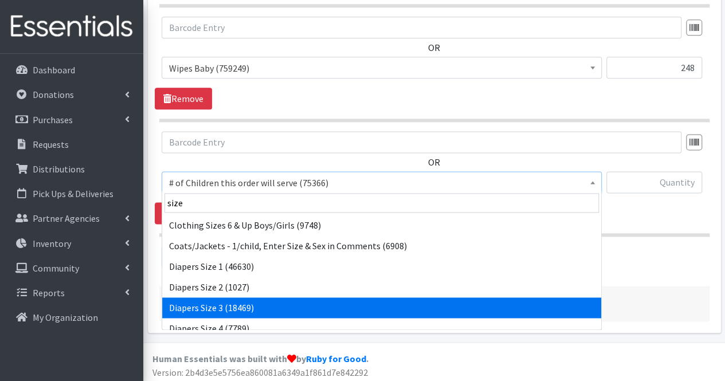
select select "1966"
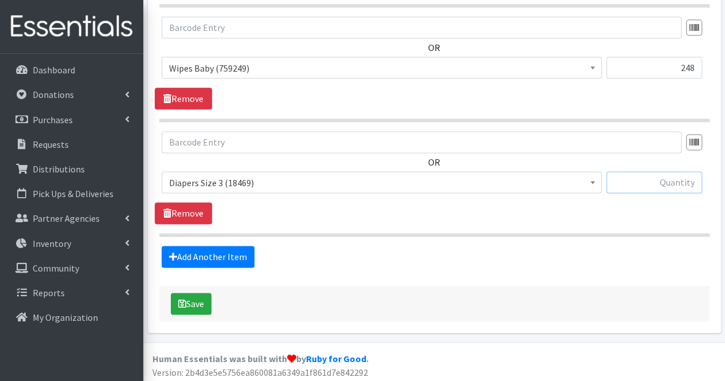
click at [672, 183] on input "text" at bounding box center [654, 182] width 96 height 22
type input "25"
click at [218, 253] on link "Add Another Item" at bounding box center [208, 257] width 93 height 22
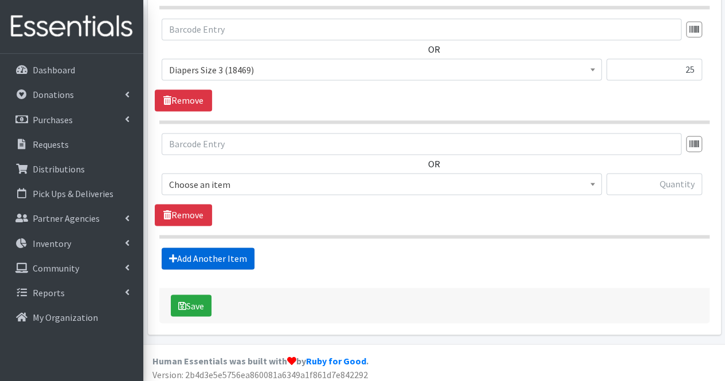
scroll to position [819, 0]
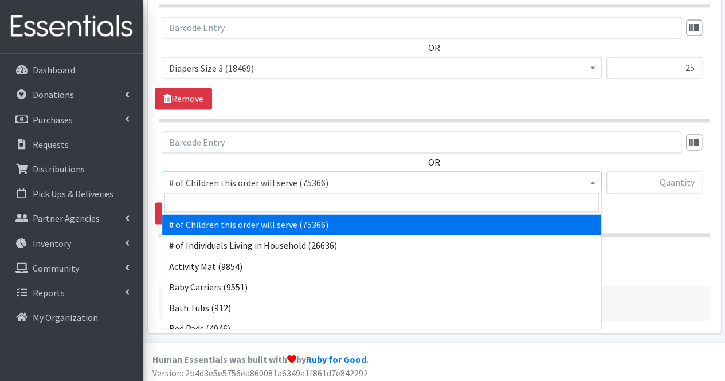
click at [221, 182] on span "# of Children this order will serve (75366)" at bounding box center [381, 183] width 425 height 16
click at [203, 209] on input "search" at bounding box center [382, 202] width 434 height 19
type input "si"
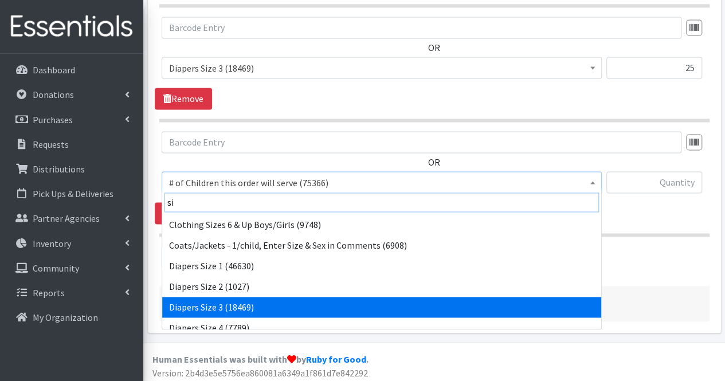
scroll to position [9, 0]
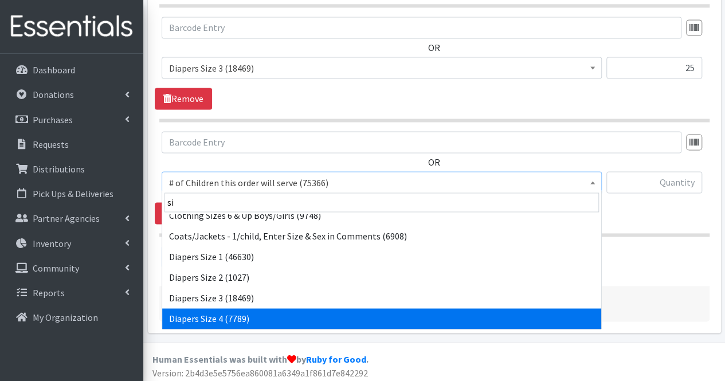
select select "1967"
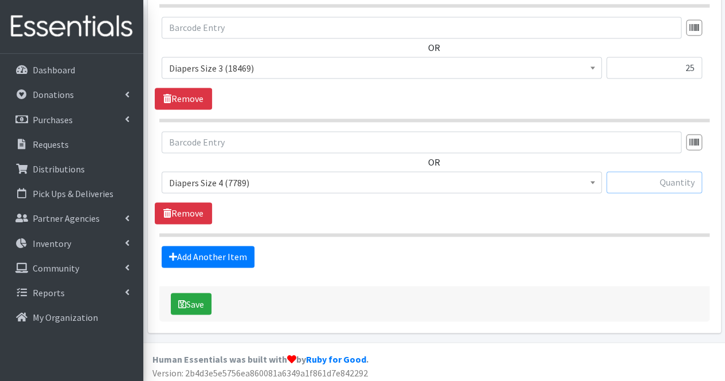
click at [683, 182] on input "text" at bounding box center [654, 182] width 96 height 22
type input "36"
click at [217, 260] on link "Add Another Item" at bounding box center [208, 257] width 93 height 22
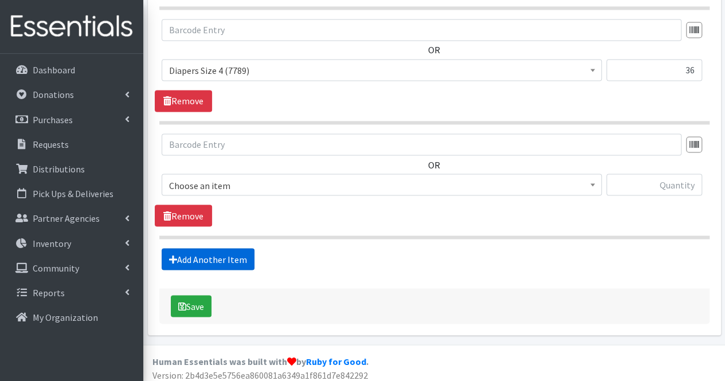
scroll to position [932, 0]
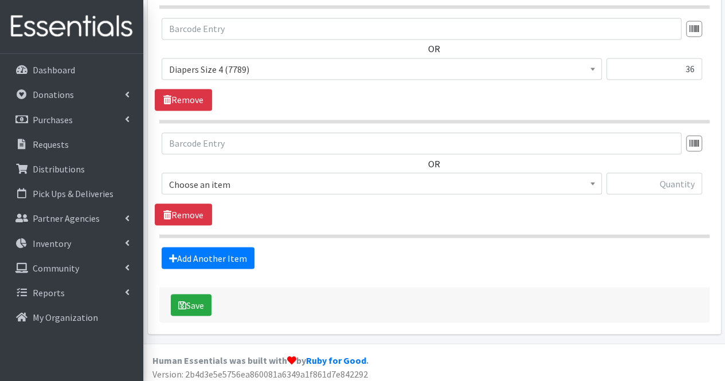
click at [214, 182] on span "Choose an item" at bounding box center [381, 184] width 425 height 16
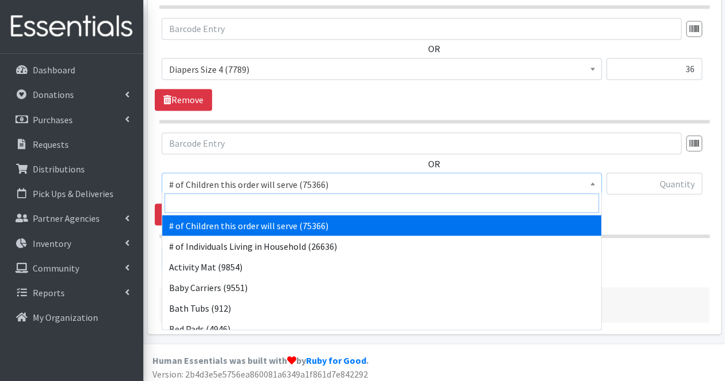
click at [213, 201] on input "search" at bounding box center [382, 202] width 434 height 19
type input "size"
click at [213, 201] on input "search" at bounding box center [382, 202] width 434 height 19
type input "size"
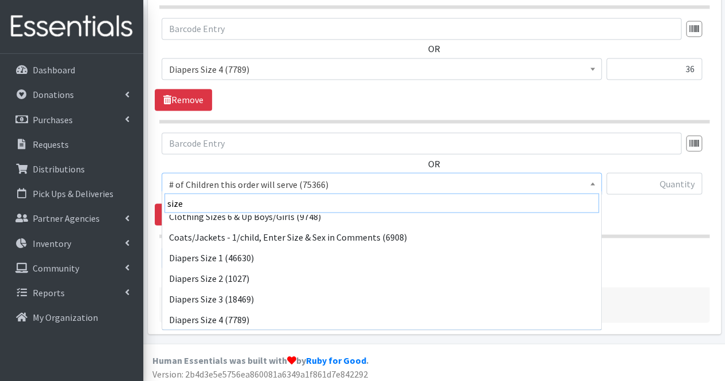
scroll to position [30, 0]
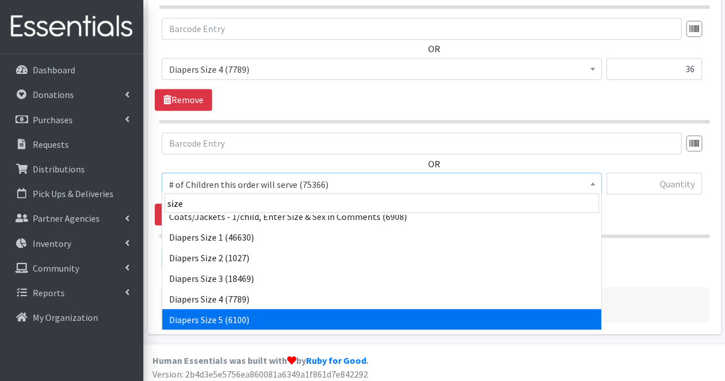
select select "1968"
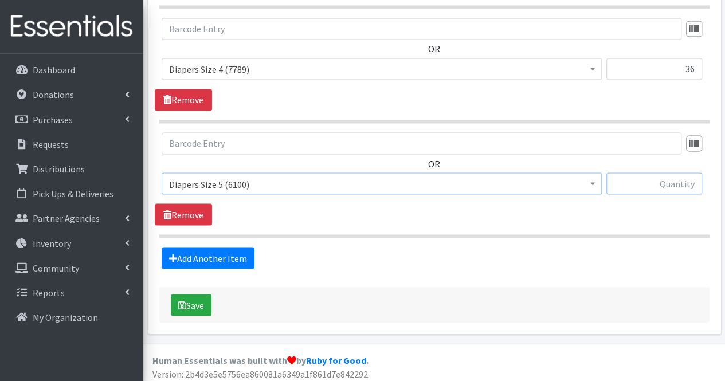
click at [651, 187] on input "text" at bounding box center [654, 184] width 96 height 22
click at [651, 187] on input "2" at bounding box center [654, 184] width 96 height 22
type input "25"
click at [174, 300] on button "Save" at bounding box center [191, 305] width 41 height 22
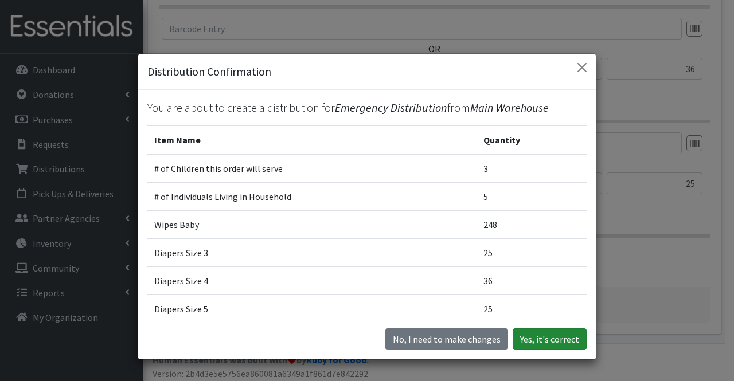
click at [553, 340] on button "Yes, it's correct" at bounding box center [549, 339] width 74 height 22
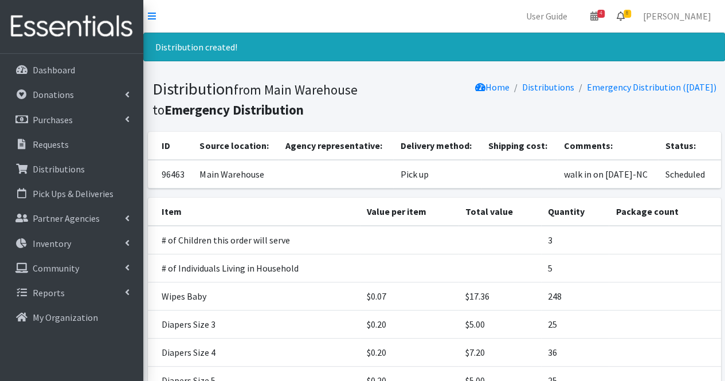
click at [625, 20] on icon at bounding box center [621, 15] width 8 height 9
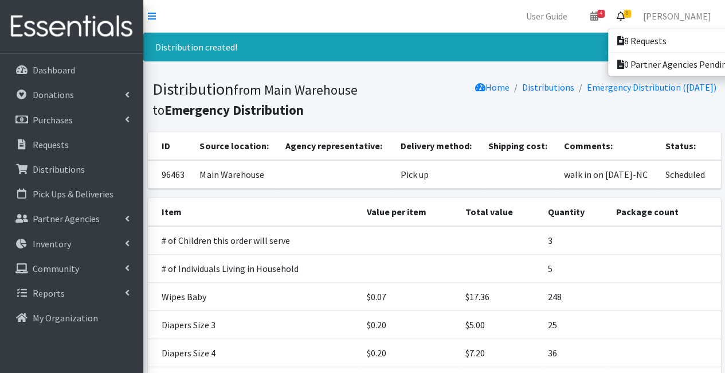
click at [625, 14] on icon at bounding box center [621, 15] width 8 height 9
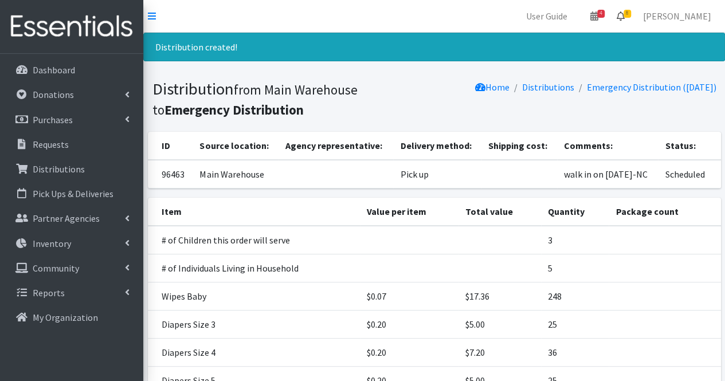
click at [625, 14] on icon at bounding box center [621, 15] width 8 height 9
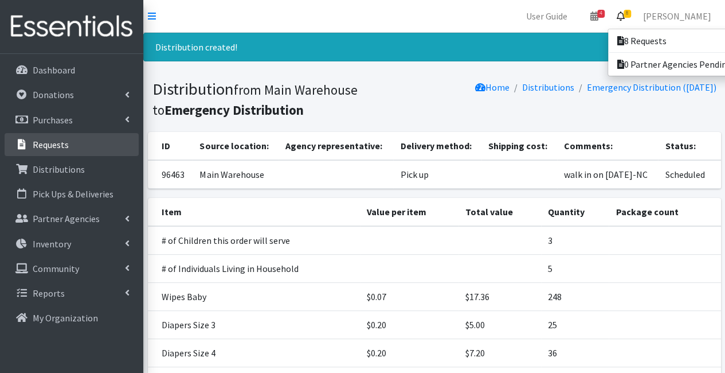
click at [115, 133] on link "Requests" at bounding box center [72, 144] width 134 height 23
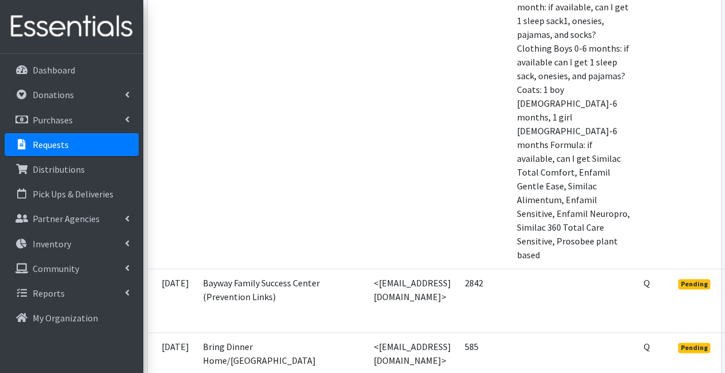
scroll to position [600, 97]
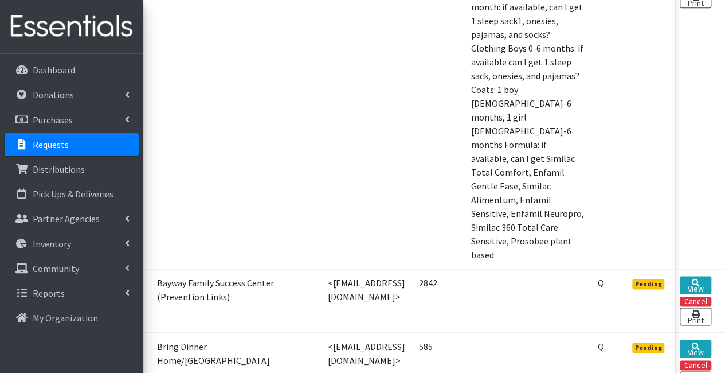
click at [321, 332] on td "<[EMAIL_ADDRESS][DOMAIN_NAME]>" at bounding box center [366, 364] width 91 height 64
click at [683, 339] on link "View" at bounding box center [696, 348] width 32 height 18
click at [683, 340] on link "Please wait..." at bounding box center [695, 347] width 32 height 14
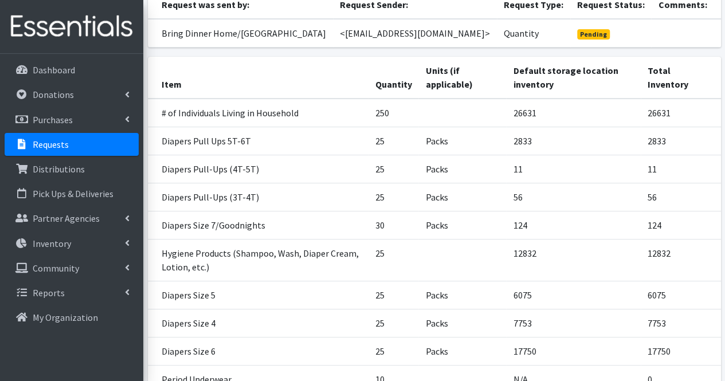
scroll to position [129, 0]
drag, startPoint x: 362, startPoint y: 43, endPoint x: 454, endPoint y: 45, distance: 92.3
click at [454, 45] on td "<[EMAIL_ADDRESS][DOMAIN_NAME]>" at bounding box center [415, 33] width 164 height 29
copy td "[EMAIL_ADDRESS][DOMAIN_NAME]"
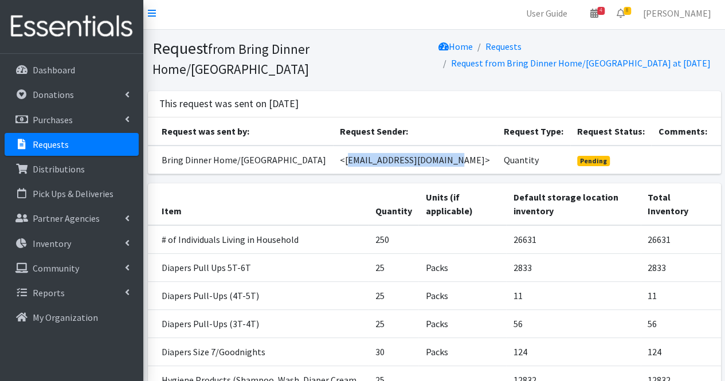
scroll to position [0, 0]
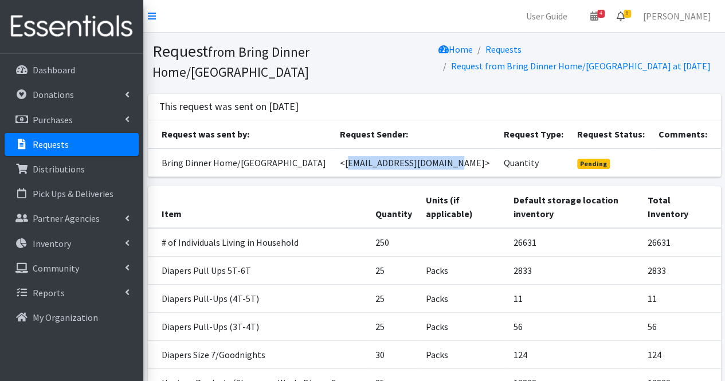
click at [625, 18] on icon at bounding box center [621, 15] width 8 height 9
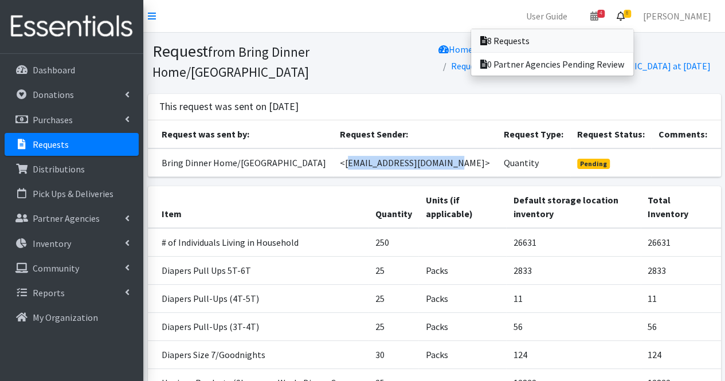
click at [598, 38] on link "8 Requests" at bounding box center [552, 40] width 162 height 23
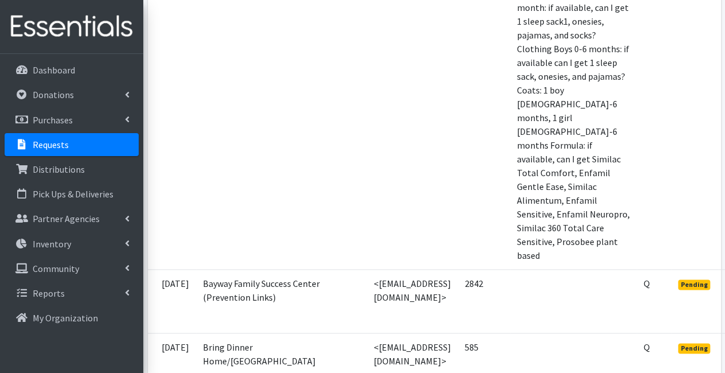
scroll to position [599, 97]
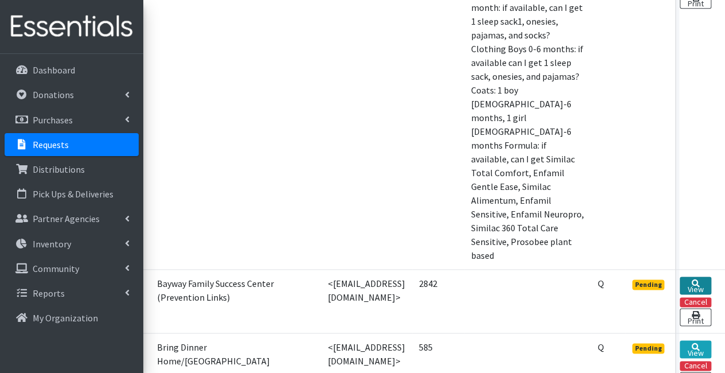
click at [688, 276] on link "View" at bounding box center [696, 285] width 32 height 18
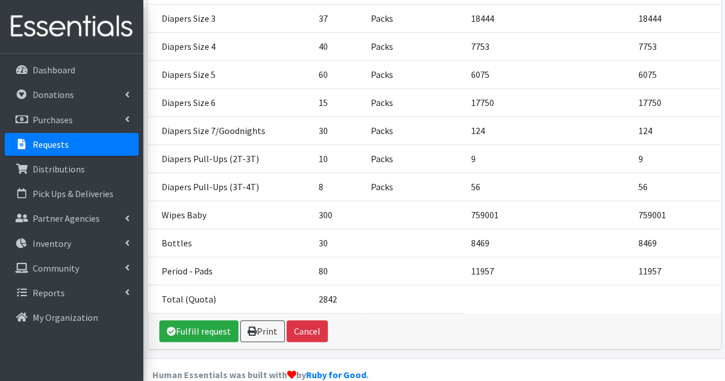
scroll to position [365, 0]
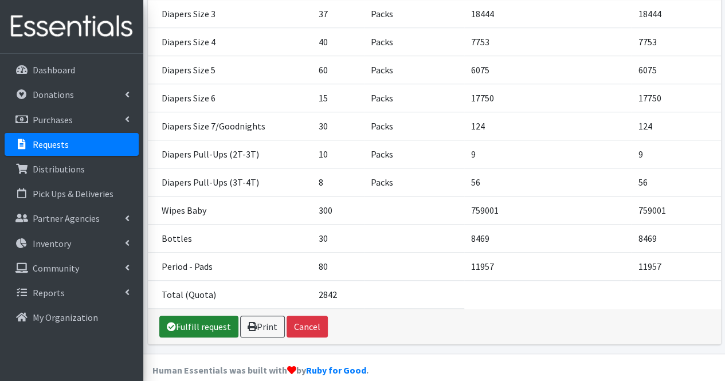
click at [217, 323] on link "Fulfill request" at bounding box center [198, 327] width 79 height 22
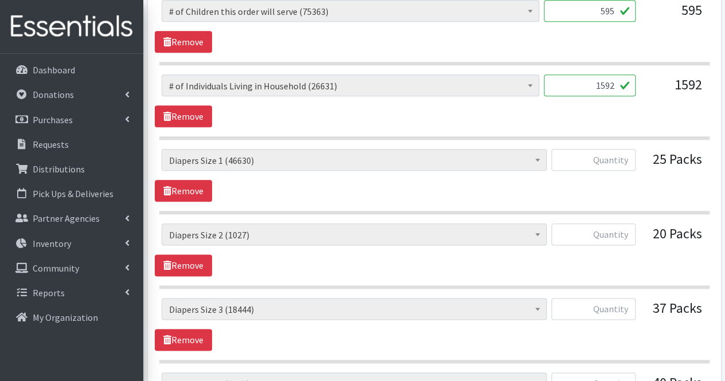
scroll to position [577, 0]
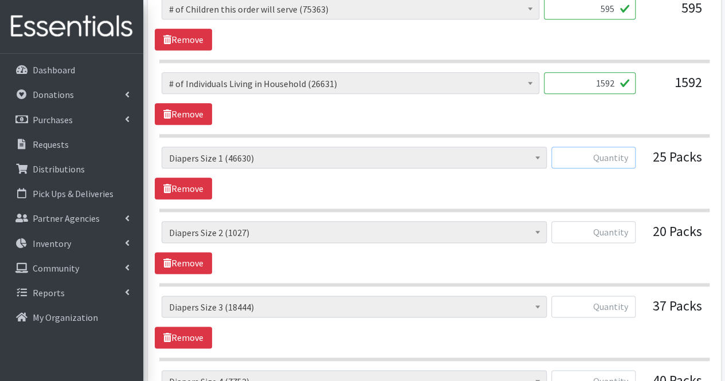
click at [625, 155] on input "text" at bounding box center [593, 158] width 84 height 22
type input "1250"
click at [627, 230] on input "text" at bounding box center [593, 232] width 84 height 22
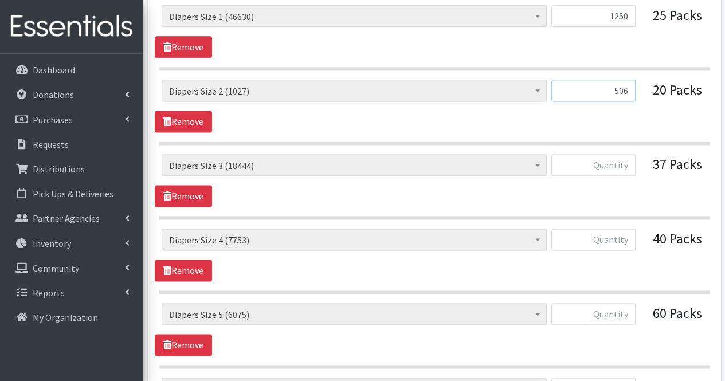
type input "506"
click at [618, 164] on input "text" at bounding box center [593, 165] width 84 height 22
type input "925"
click at [617, 241] on input "text" at bounding box center [593, 240] width 84 height 22
type input "1,000"
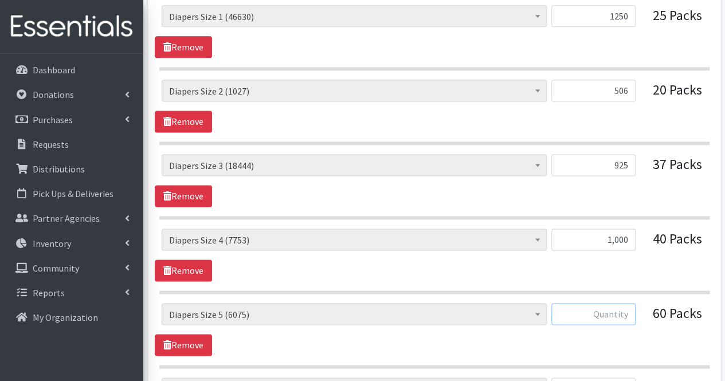
click at [614, 303] on input "text" at bounding box center [593, 314] width 84 height 22
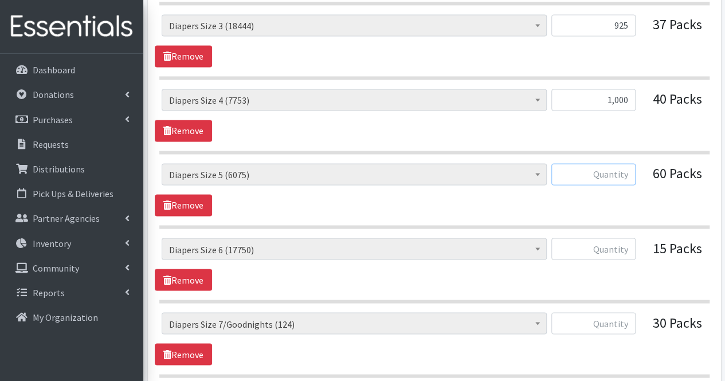
scroll to position [862, 0]
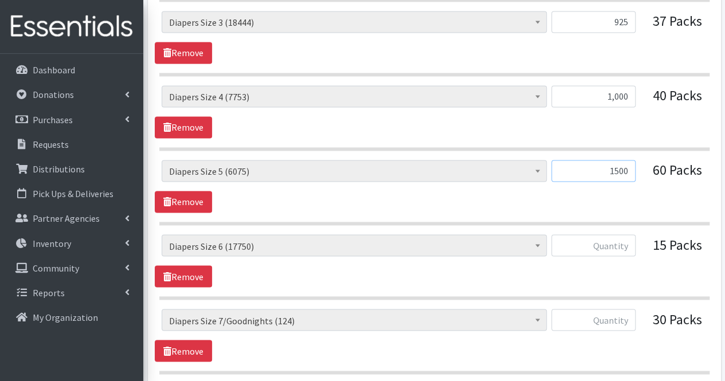
type input "1500"
click at [611, 249] on input "text" at bounding box center [593, 245] width 84 height 22
type input "750"
click at [630, 171] on input "1500" at bounding box center [593, 171] width 84 height 22
type input "1"
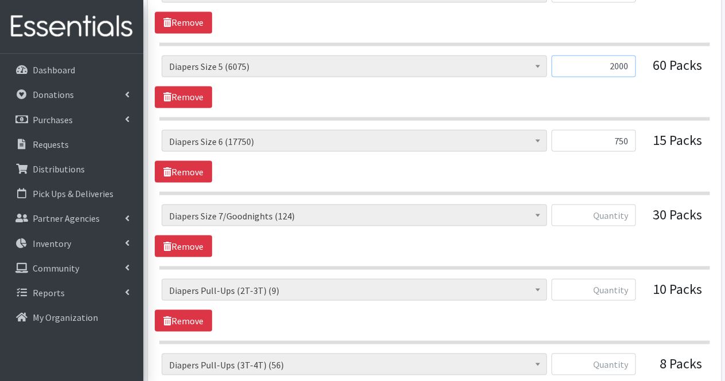
scroll to position [968, 0]
type input "2000"
click at [624, 207] on input "text" at bounding box center [593, 214] width 84 height 22
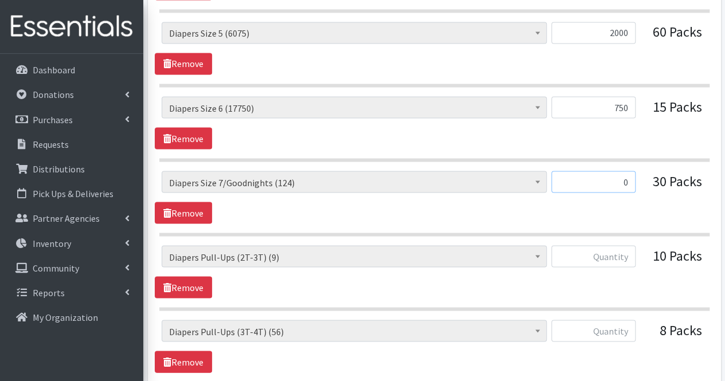
scroll to position [1040, 0]
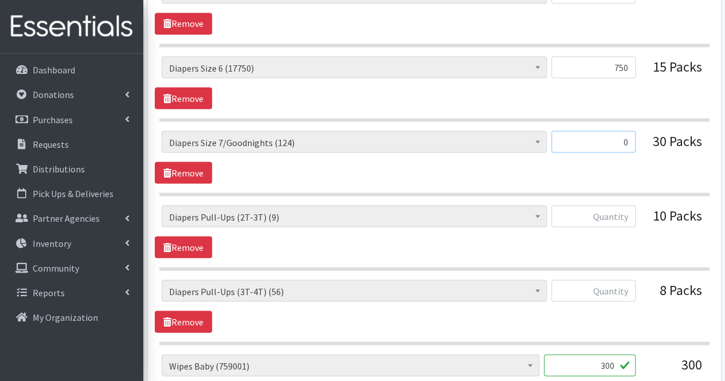
type input "0"
click at [624, 207] on input "text" at bounding box center [593, 216] width 84 height 22
type input "0"
click at [618, 284] on input "text" at bounding box center [593, 291] width 84 height 22
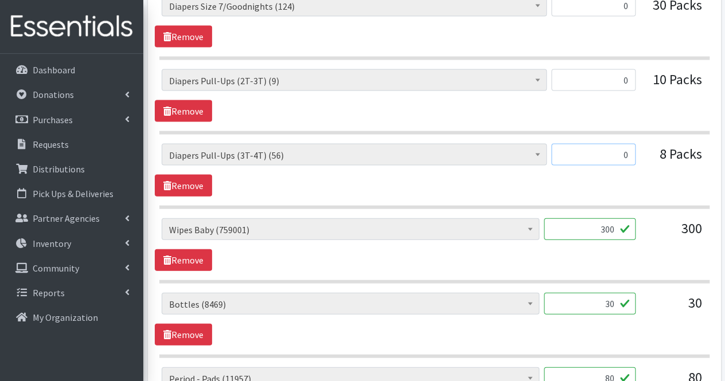
scroll to position [1179, 0]
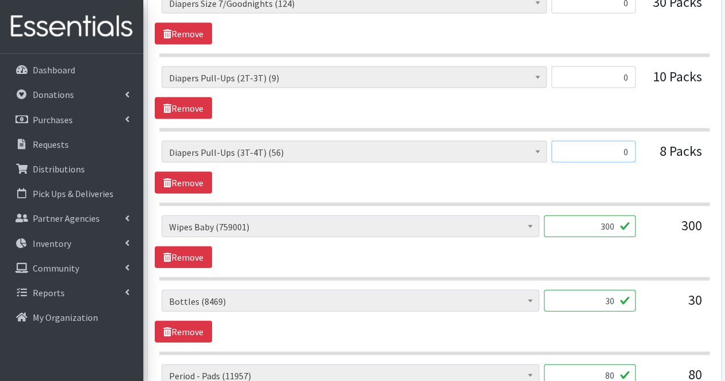
type input "0"
click at [598, 219] on input "300" at bounding box center [590, 227] width 92 height 22
click at [613, 291] on input "30" at bounding box center [590, 301] width 92 height 22
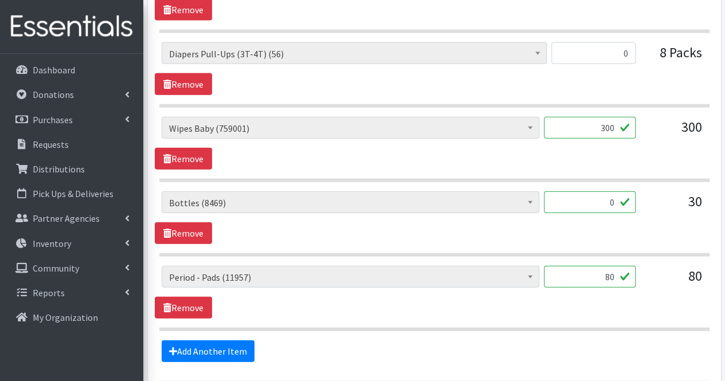
scroll to position [1285, 0]
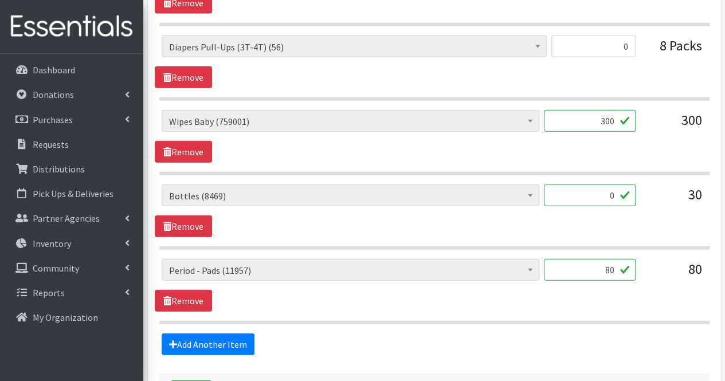
type input "0"
click at [609, 260] on input "80" at bounding box center [590, 270] width 92 height 22
type input "0"
click at [614, 115] on input "300" at bounding box center [590, 121] width 92 height 22
type input "3"
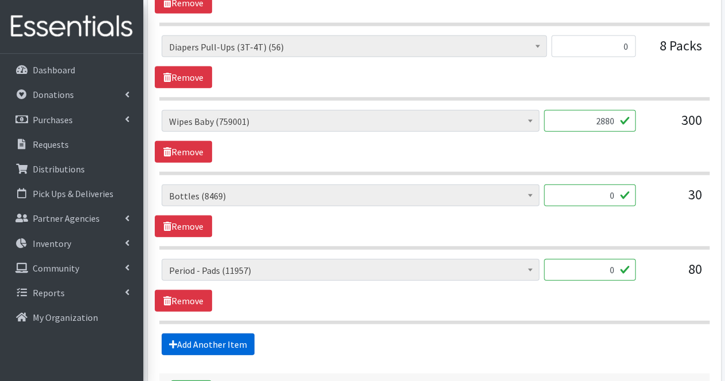
type input "2880"
click at [229, 334] on link "Add Another Item" at bounding box center [208, 345] width 93 height 22
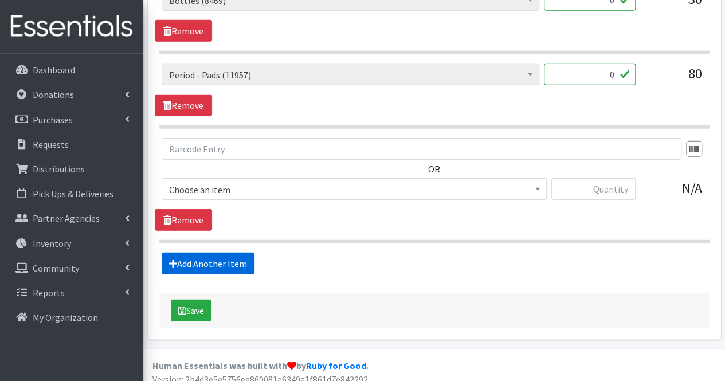
scroll to position [1481, 0]
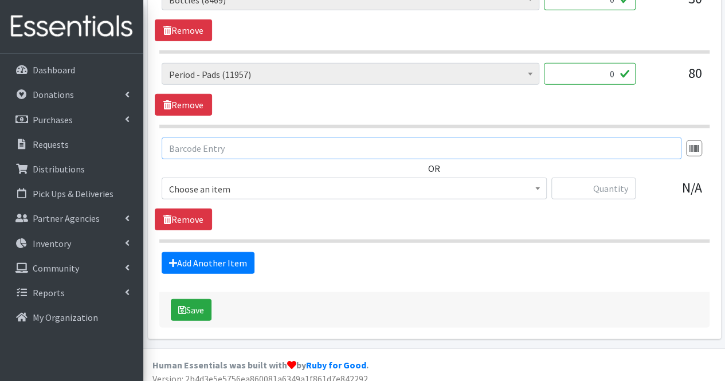
click at [225, 140] on input "text" at bounding box center [422, 149] width 520 height 22
